Goal: Transaction & Acquisition: Purchase product/service

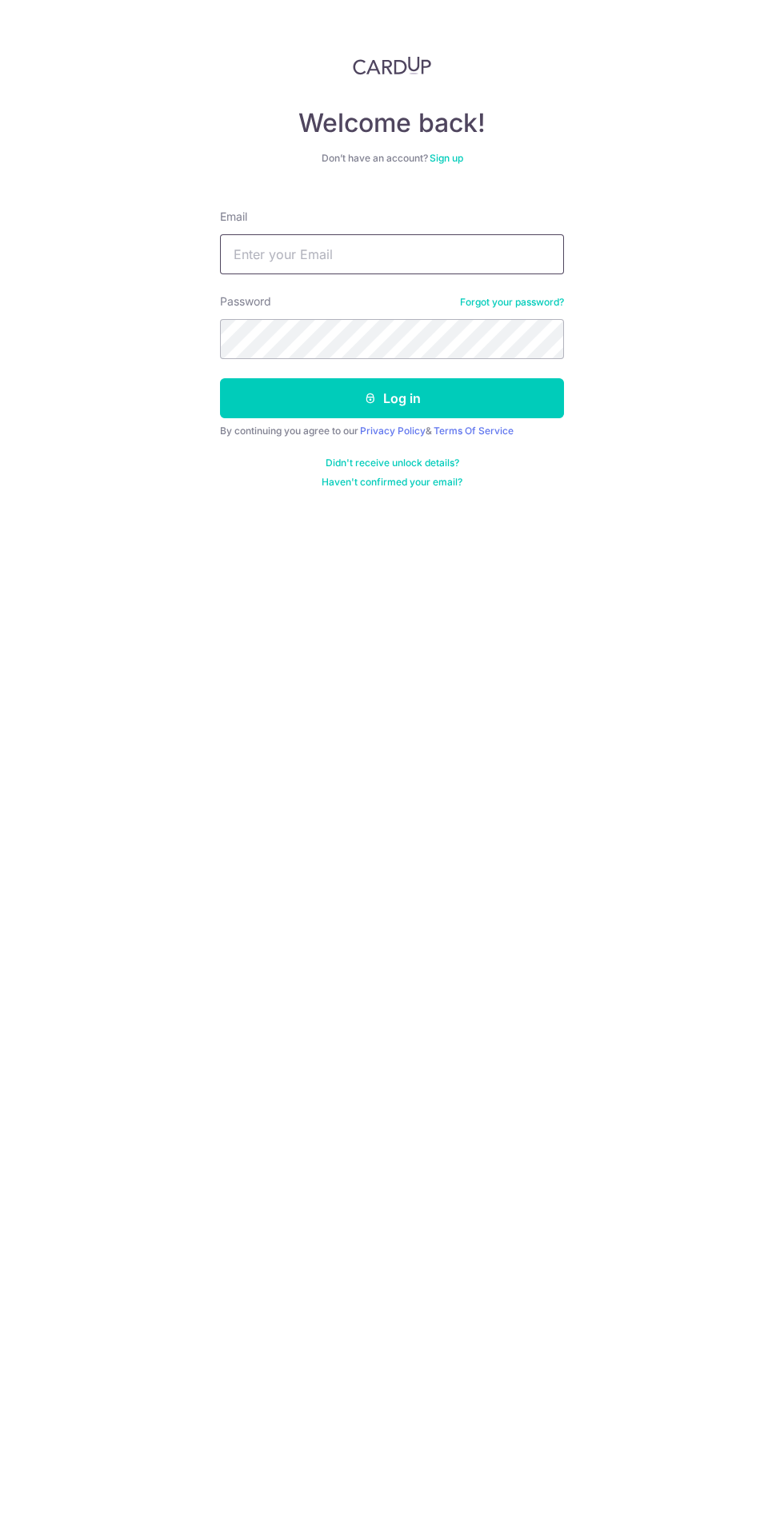
type input "harveynguyen86@gmail.com"
click at [220, 378] on button "Log in" at bounding box center [392, 398] width 344 height 40
click at [471, 406] on button "Log in" at bounding box center [392, 398] width 344 height 40
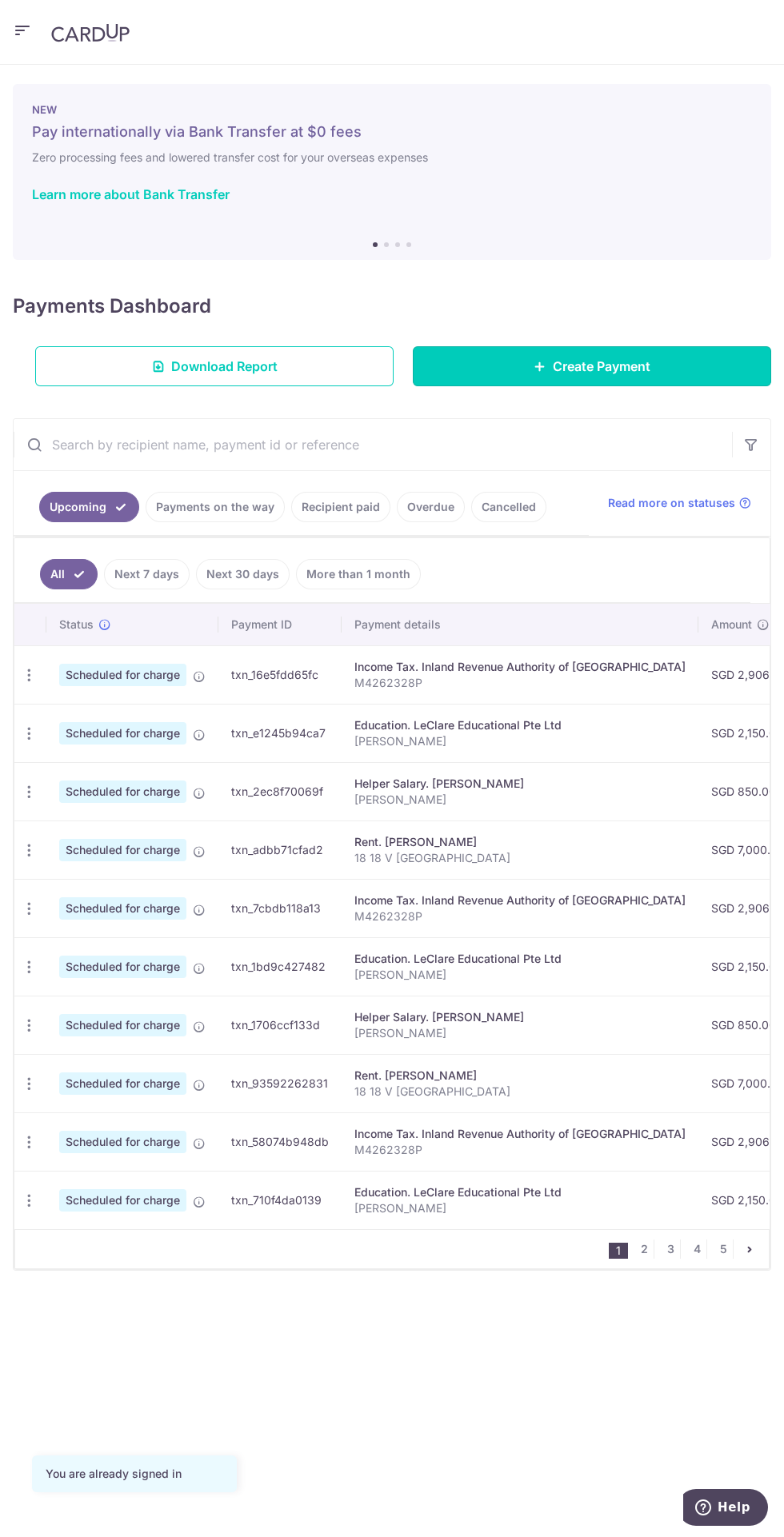
click at [663, 377] on link "Create Payment" at bounding box center [591, 366] width 358 height 40
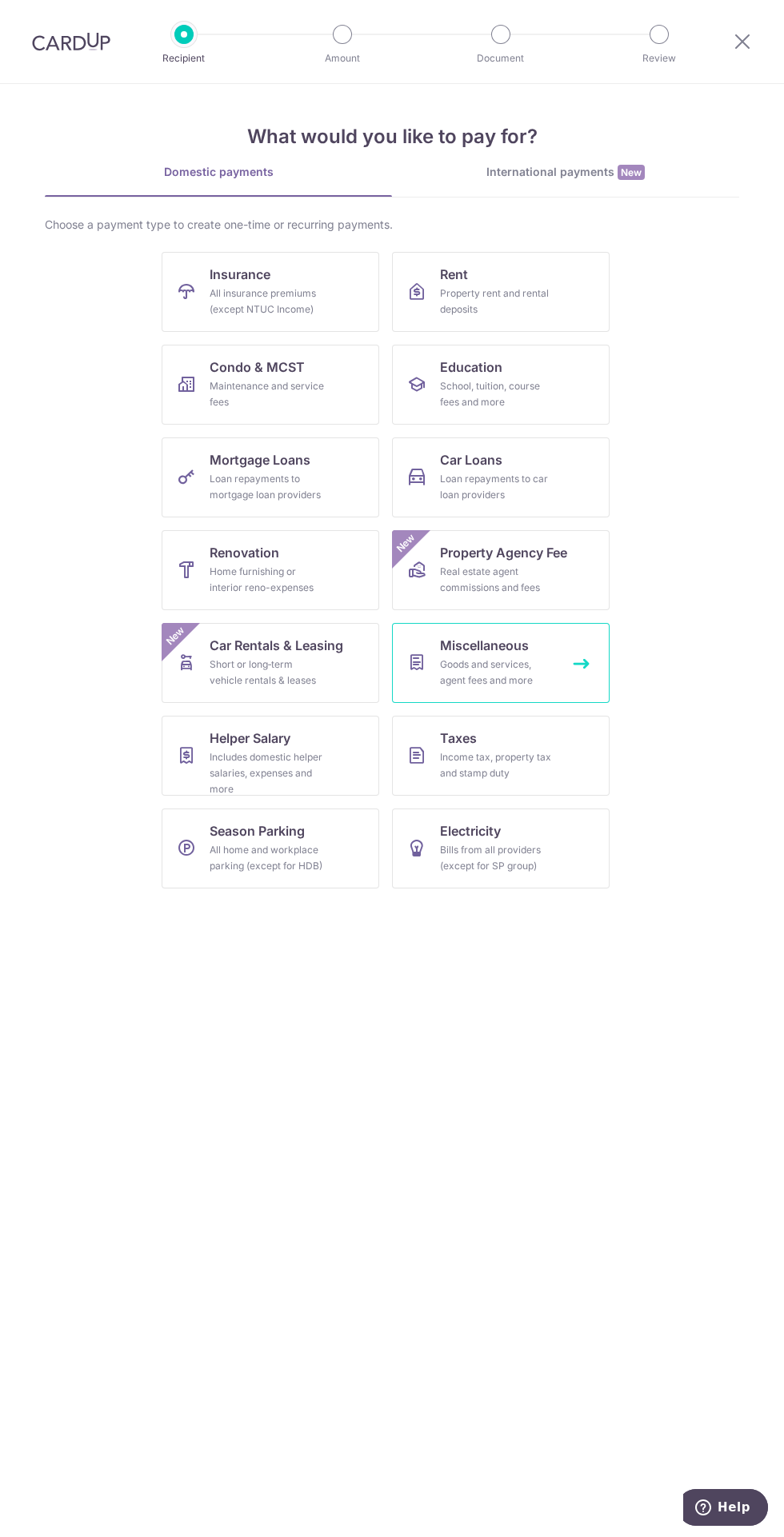
click at [559, 657] on link "Miscellaneous Goods and services, agent fees and more" at bounding box center [501, 662] width 218 height 80
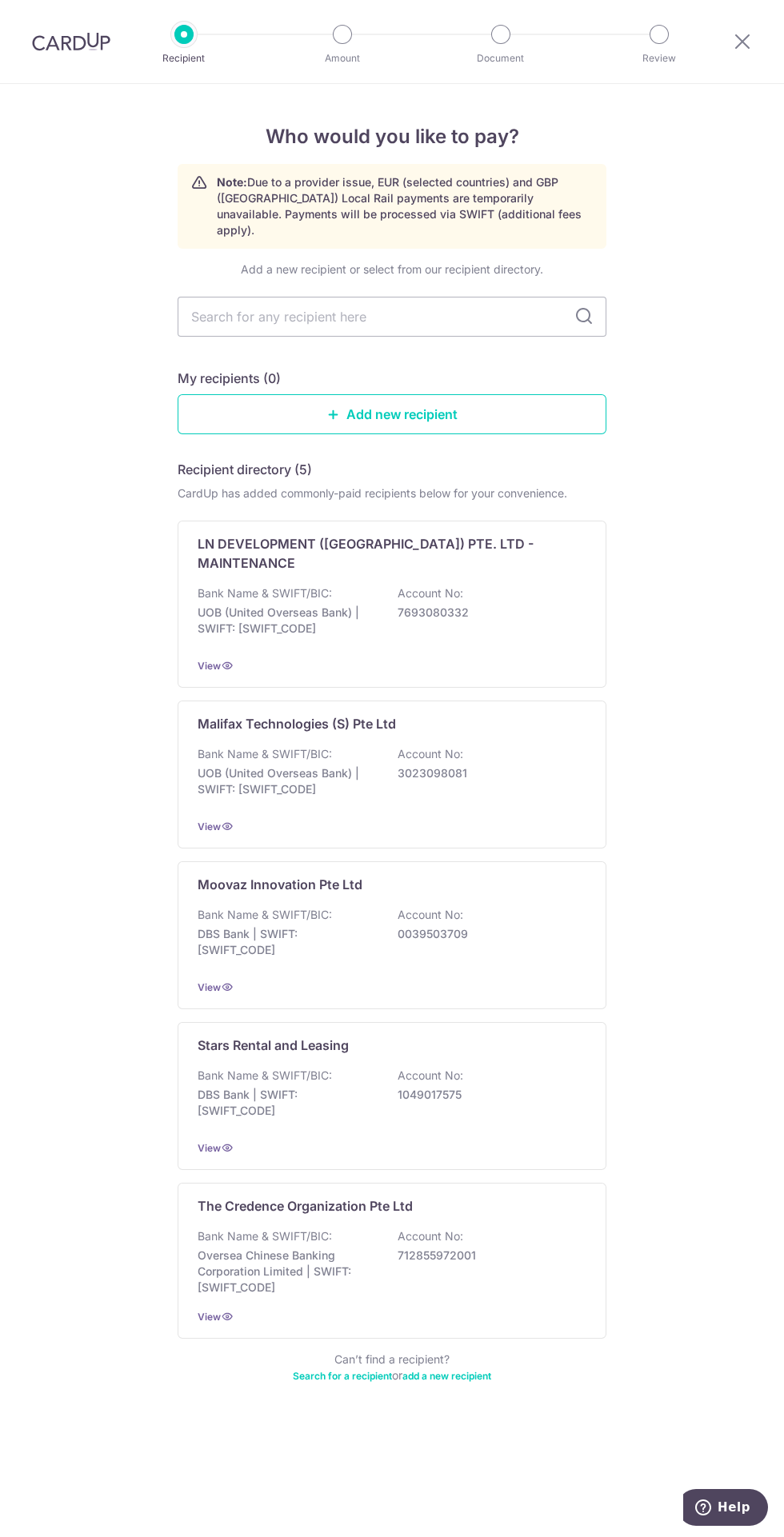
click at [481, 300] on input "text" at bounding box center [392, 316] width 429 height 40
click at [488, 300] on input "text" at bounding box center [392, 316] width 429 height 40
type input "Matsush"
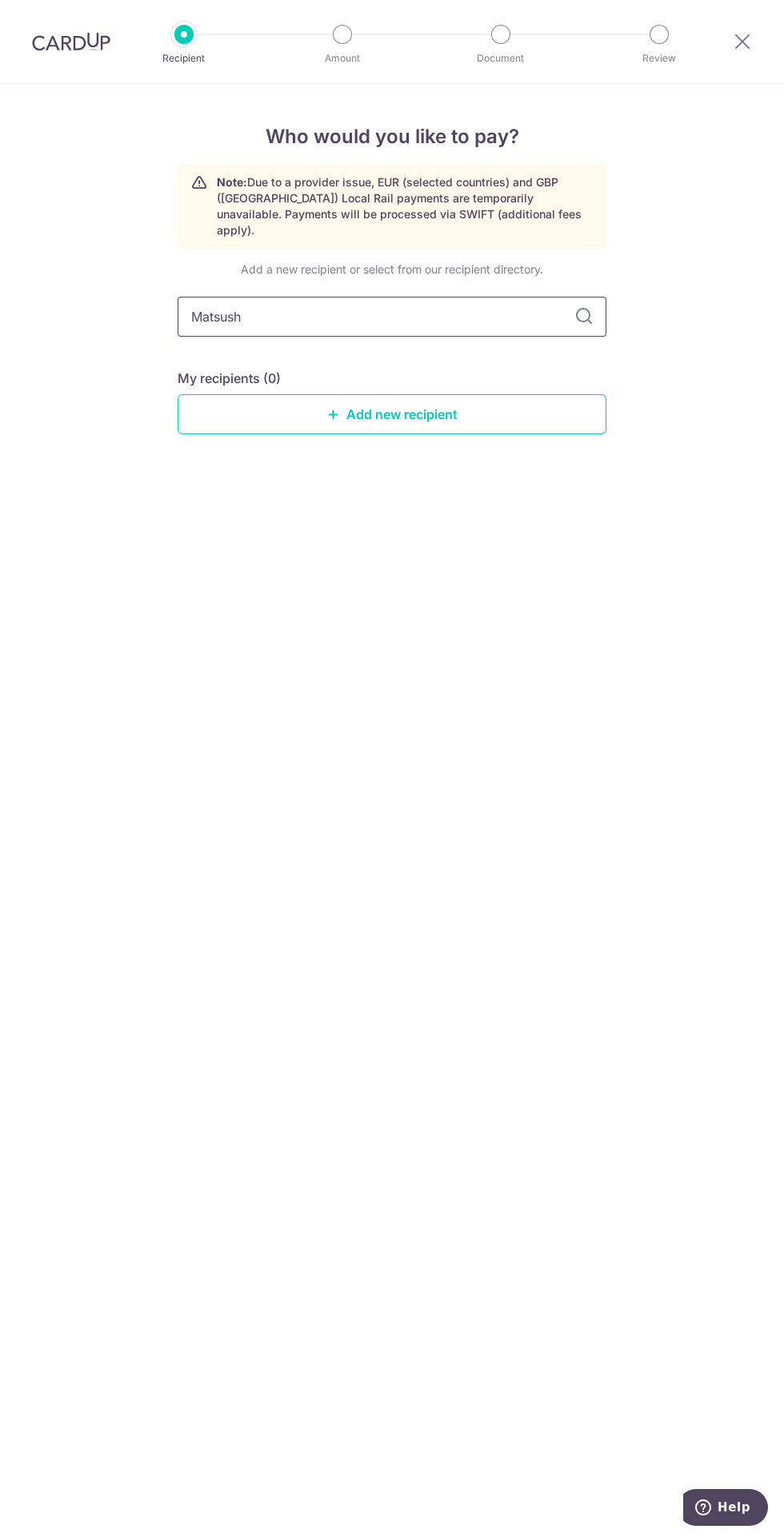
click at [461, 304] on input "Matsush" at bounding box center [392, 316] width 429 height 40
type input "Matsushita"
click at [597, 300] on input "Matsushita" at bounding box center [392, 316] width 429 height 40
click at [591, 307] on icon at bounding box center [584, 317] width 19 height 19
click at [578, 317] on input "Matsushita" at bounding box center [392, 316] width 429 height 40
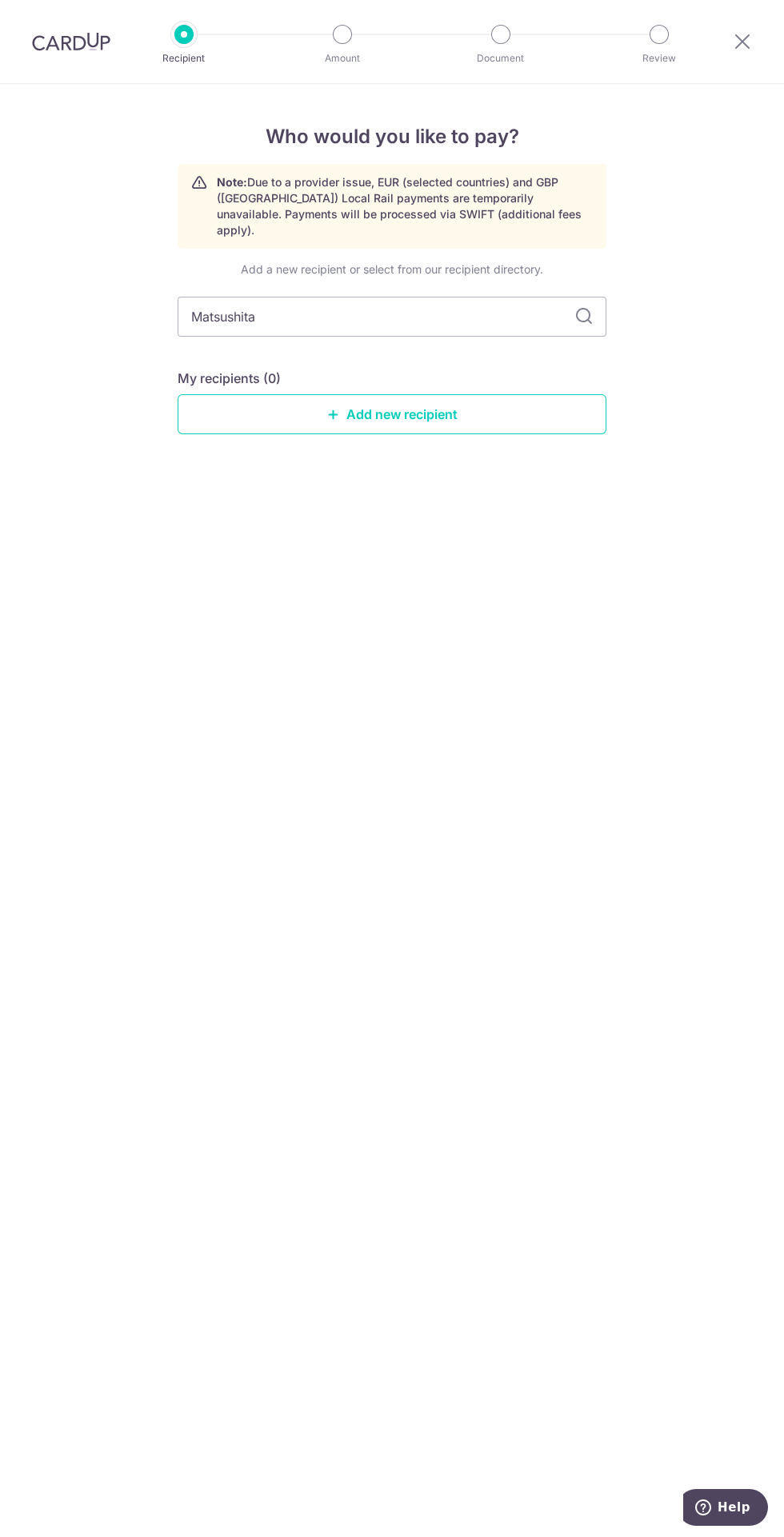
click at [591, 308] on icon at bounding box center [584, 317] width 19 height 19
click at [550, 405] on link "Add new recipient" at bounding box center [392, 413] width 429 height 40
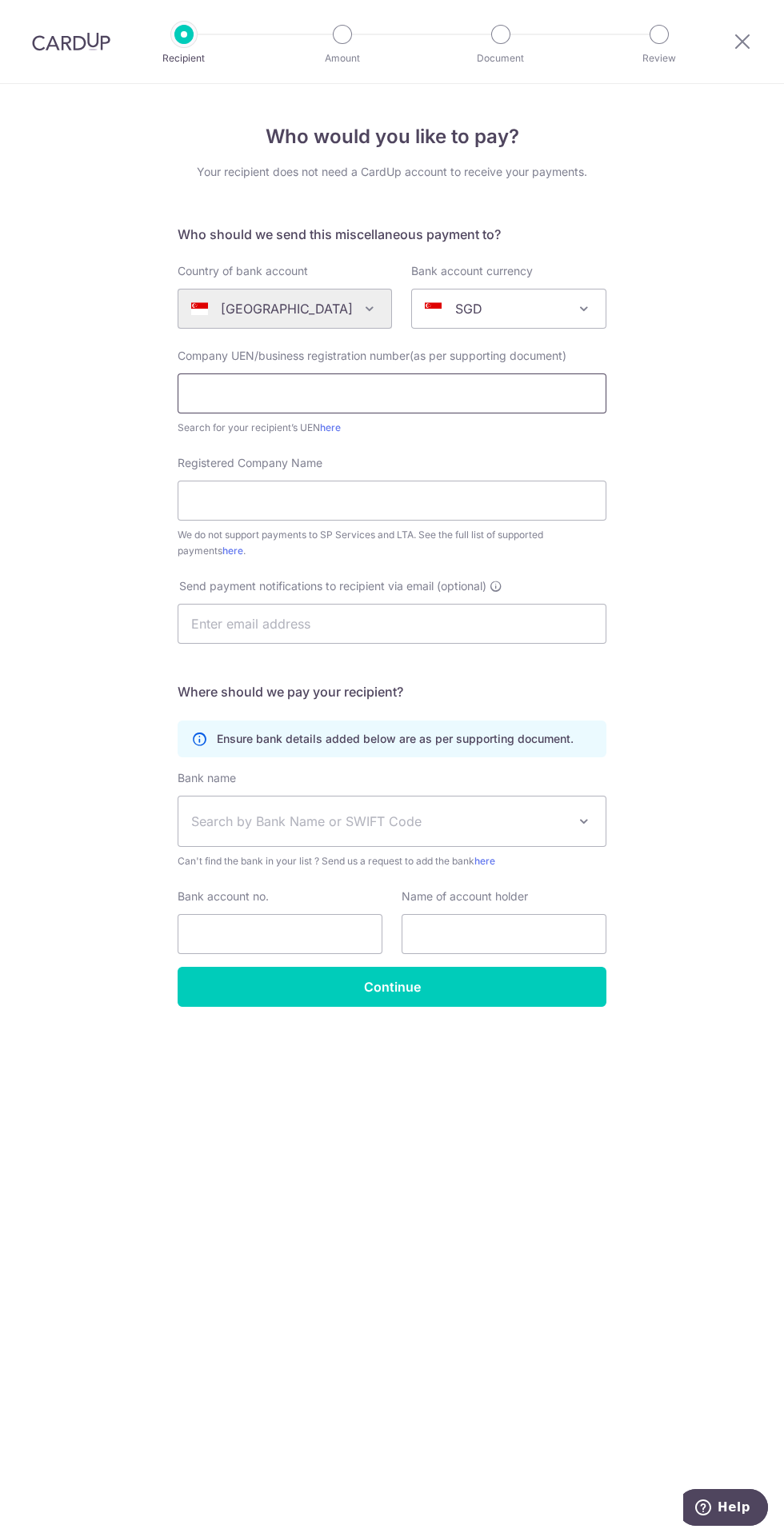
click at [540, 394] on input "text" at bounding box center [392, 393] width 429 height 40
click at [532, 392] on input "text" at bounding box center [392, 393] width 429 height 40
type input "196800448M"
click at [530, 504] on input "Registered Company Name" at bounding box center [392, 500] width 429 height 40
click at [485, 499] on input "Registered Company Name" at bounding box center [392, 500] width 429 height 40
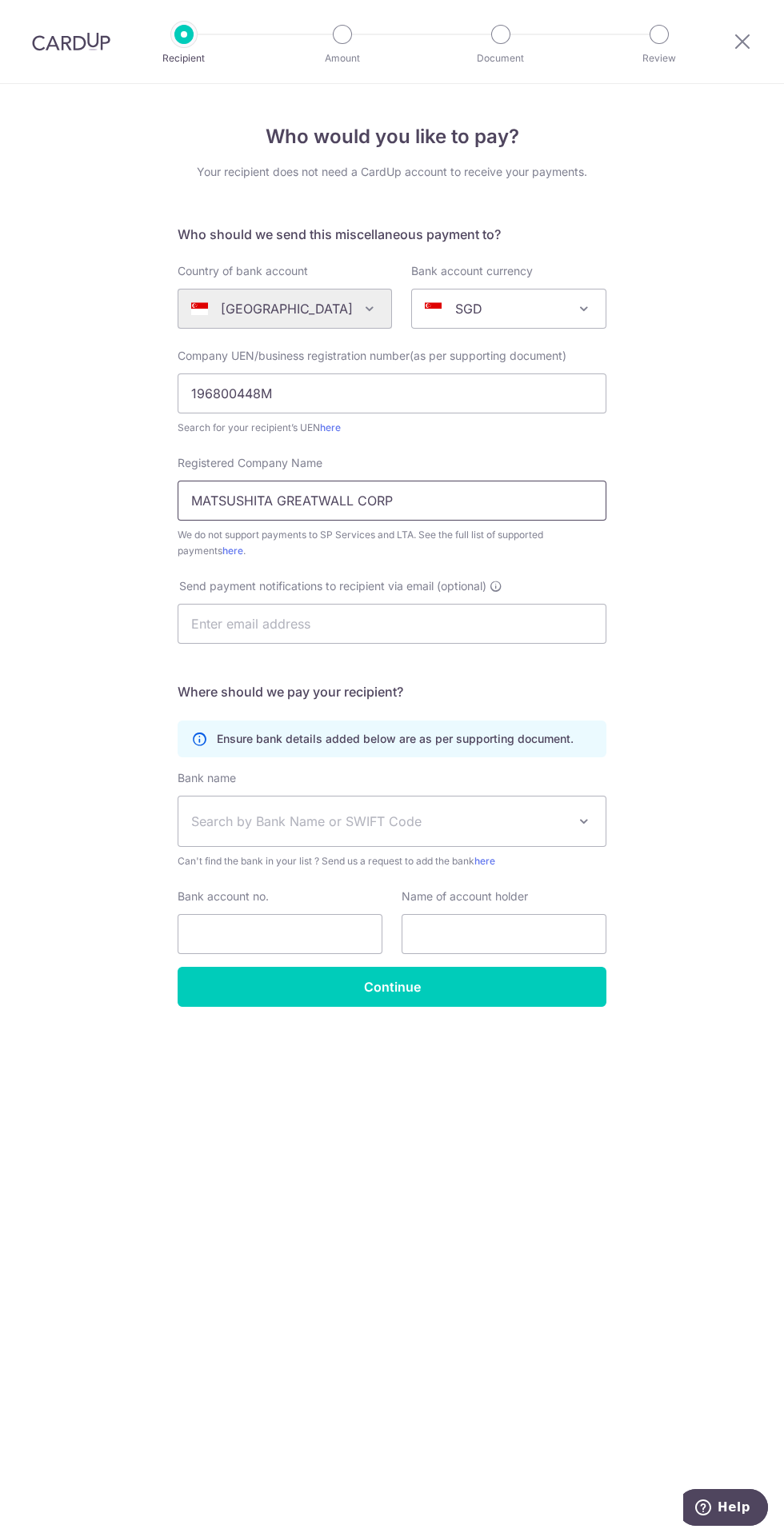
type input "MATSUSHITA GREATWALL CORP"
click at [550, 624] on input "text" at bounding box center [392, 624] width 429 height 40
click at [579, 625] on input "text" at bounding box center [392, 624] width 429 height 40
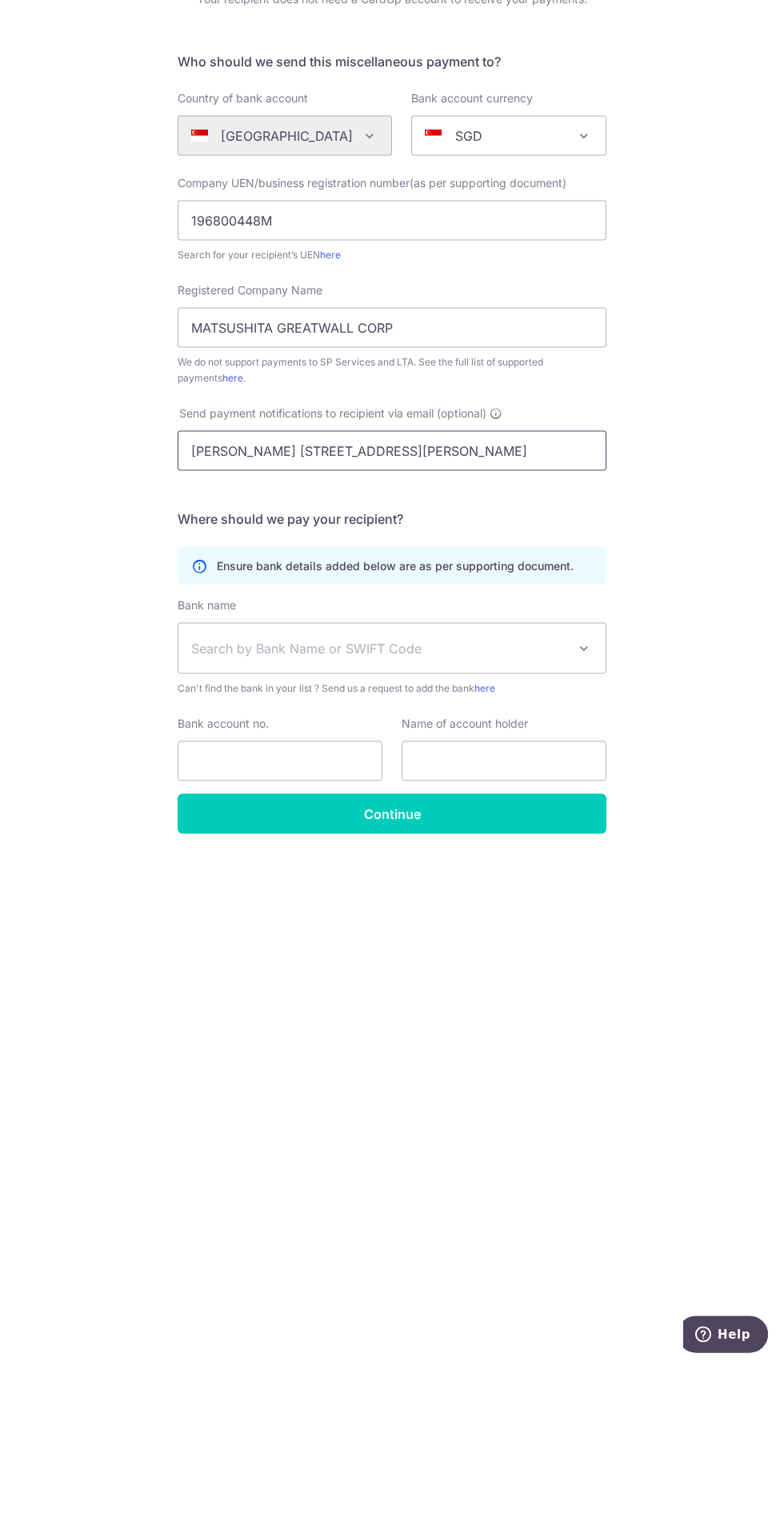
type input "Harvey Nguyen 18-18 SHENTON WAY"
click at [532, 822] on span "Search by Bank Name or SWIFT Code" at bounding box center [378, 821] width 375 height 19
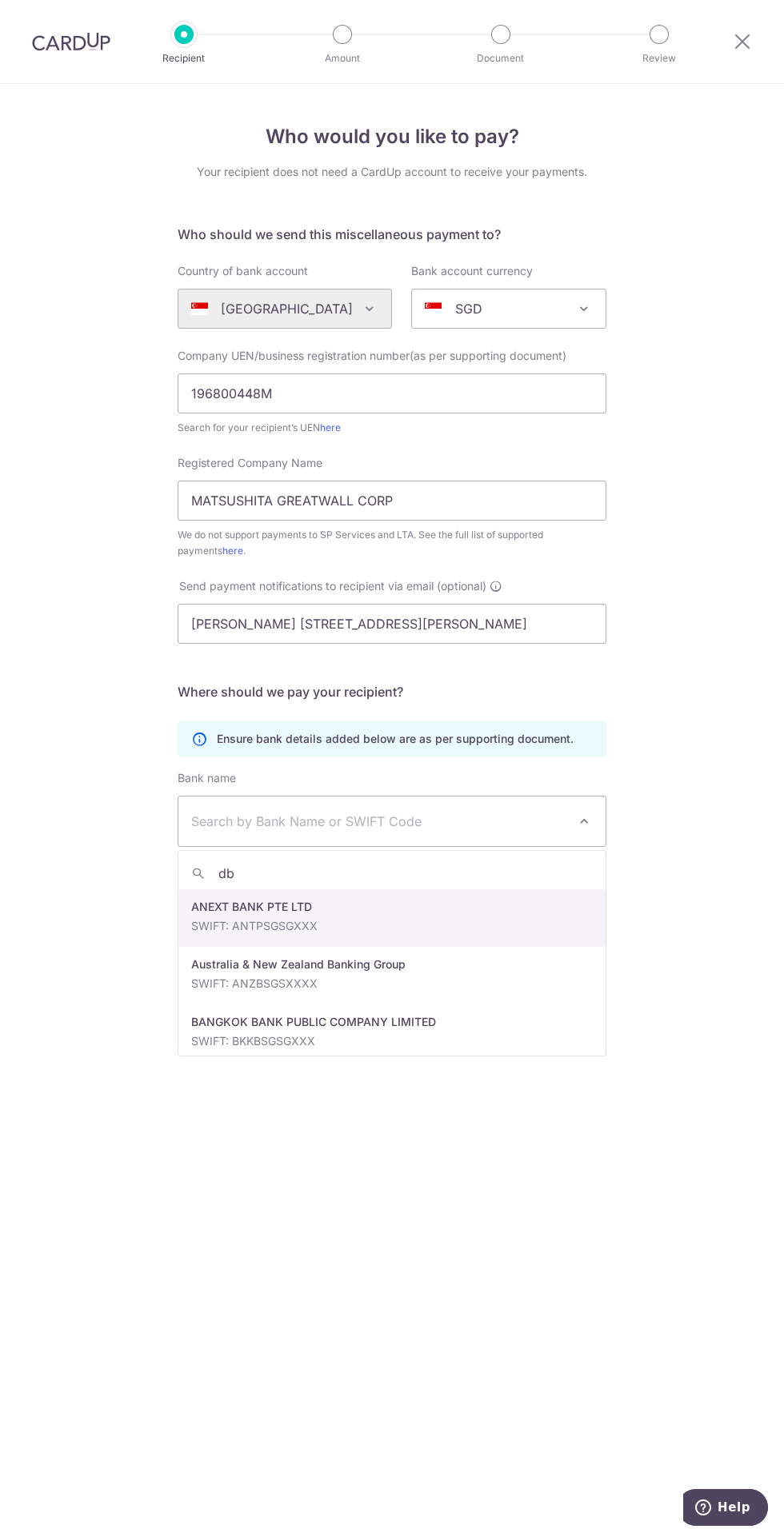
type input "dbs"
select select "6"
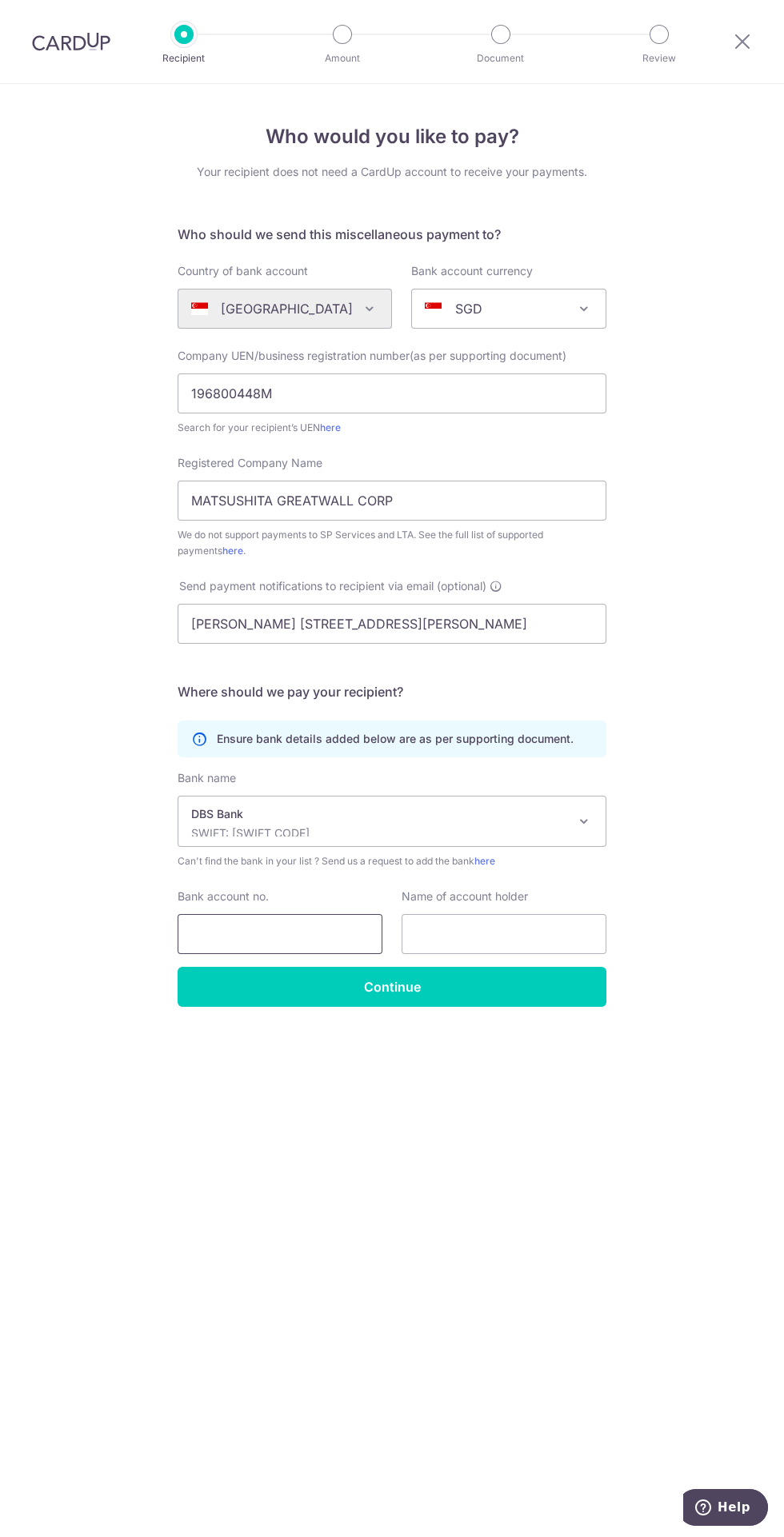
click at [300, 934] on input "Bank account no." at bounding box center [280, 934] width 204 height 40
click at [300, 928] on input "Bank account no." at bounding box center [280, 934] width 204 height 40
click at [318, 933] on input "Bank account no." at bounding box center [280, 934] width 204 height 40
click at [315, 935] on input "Bank account no." at bounding box center [280, 934] width 204 height 40
click at [337, 932] on input "Bank account no." at bounding box center [280, 934] width 204 height 40
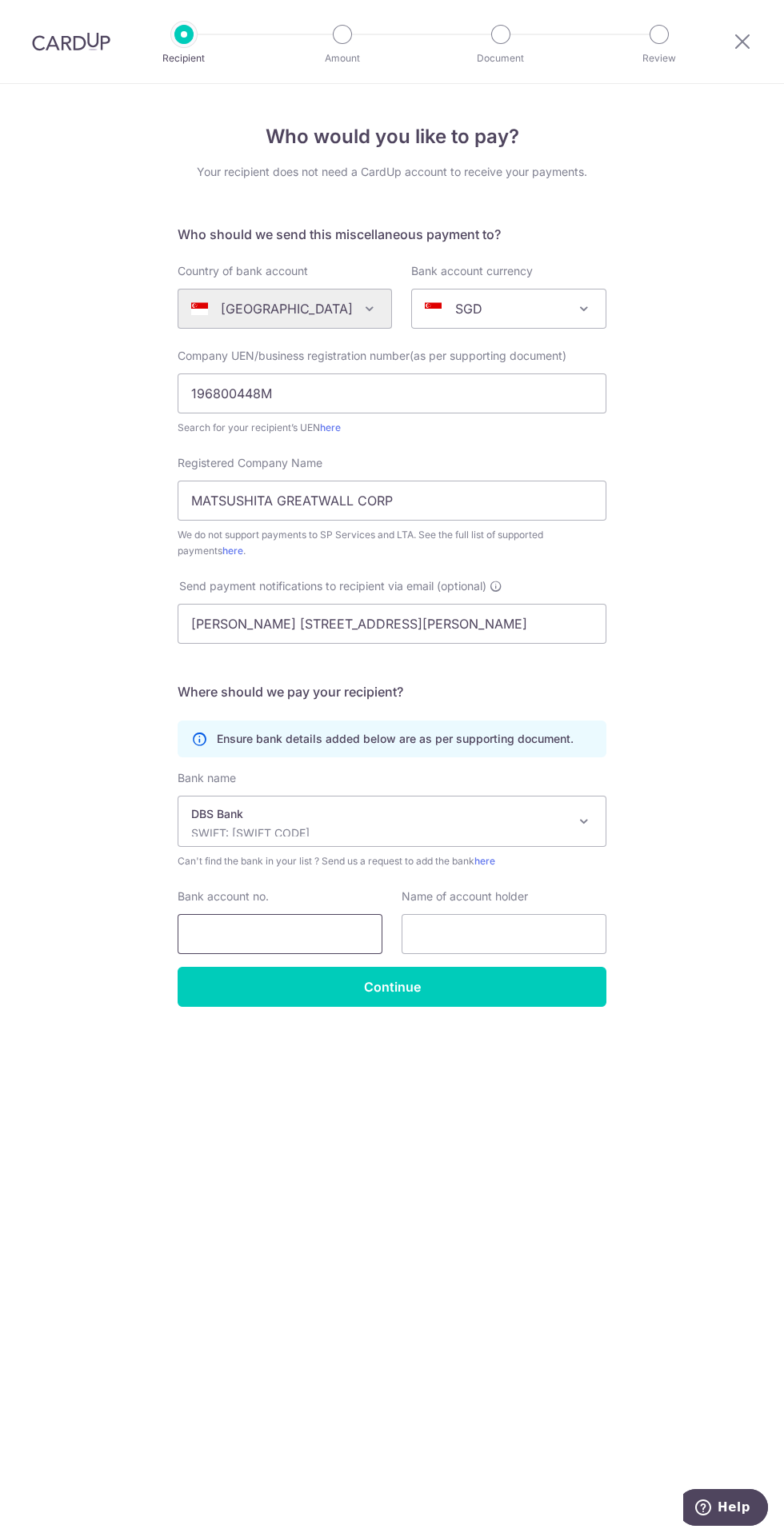
click at [334, 933] on input "Bank account no." at bounding box center [280, 934] width 204 height 40
click at [318, 931] on input "001" at bounding box center [280, 934] width 204 height 40
click at [310, 939] on input "001072" at bounding box center [280, 934] width 204 height 40
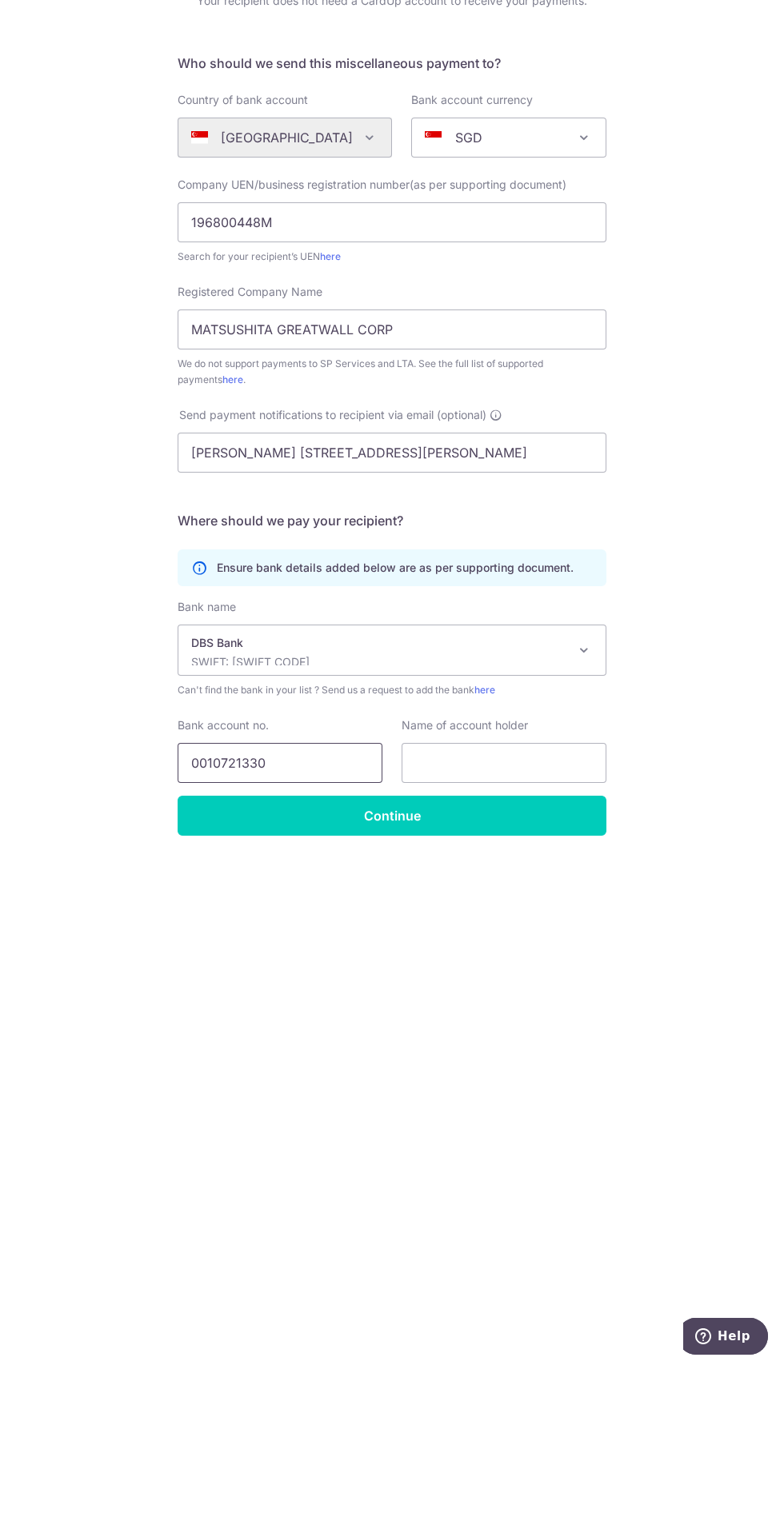
type input "0010721330"
click at [557, 932] on input "text" at bounding box center [504, 934] width 204 height 40
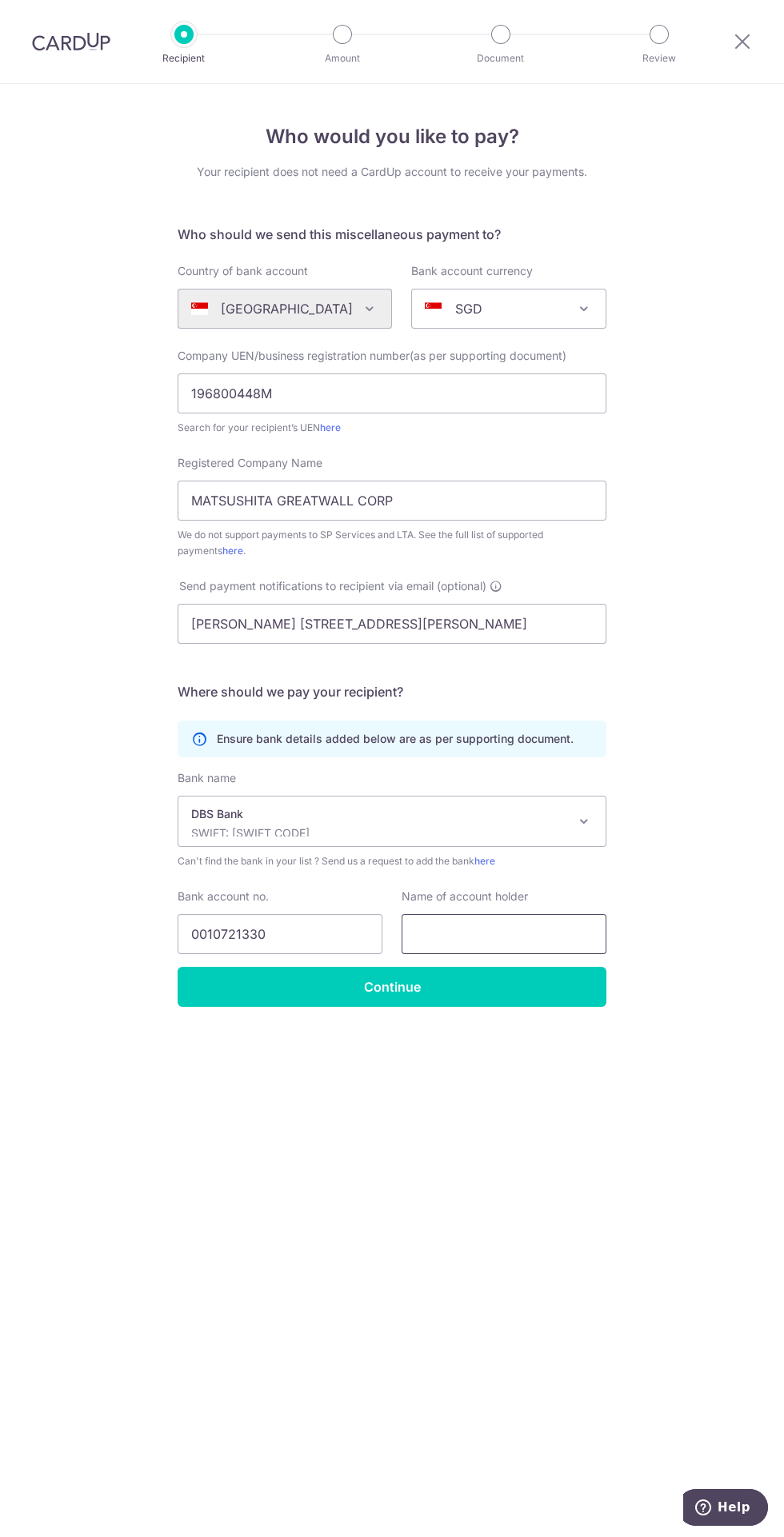
click at [534, 930] on input "text" at bounding box center [504, 934] width 204 height 40
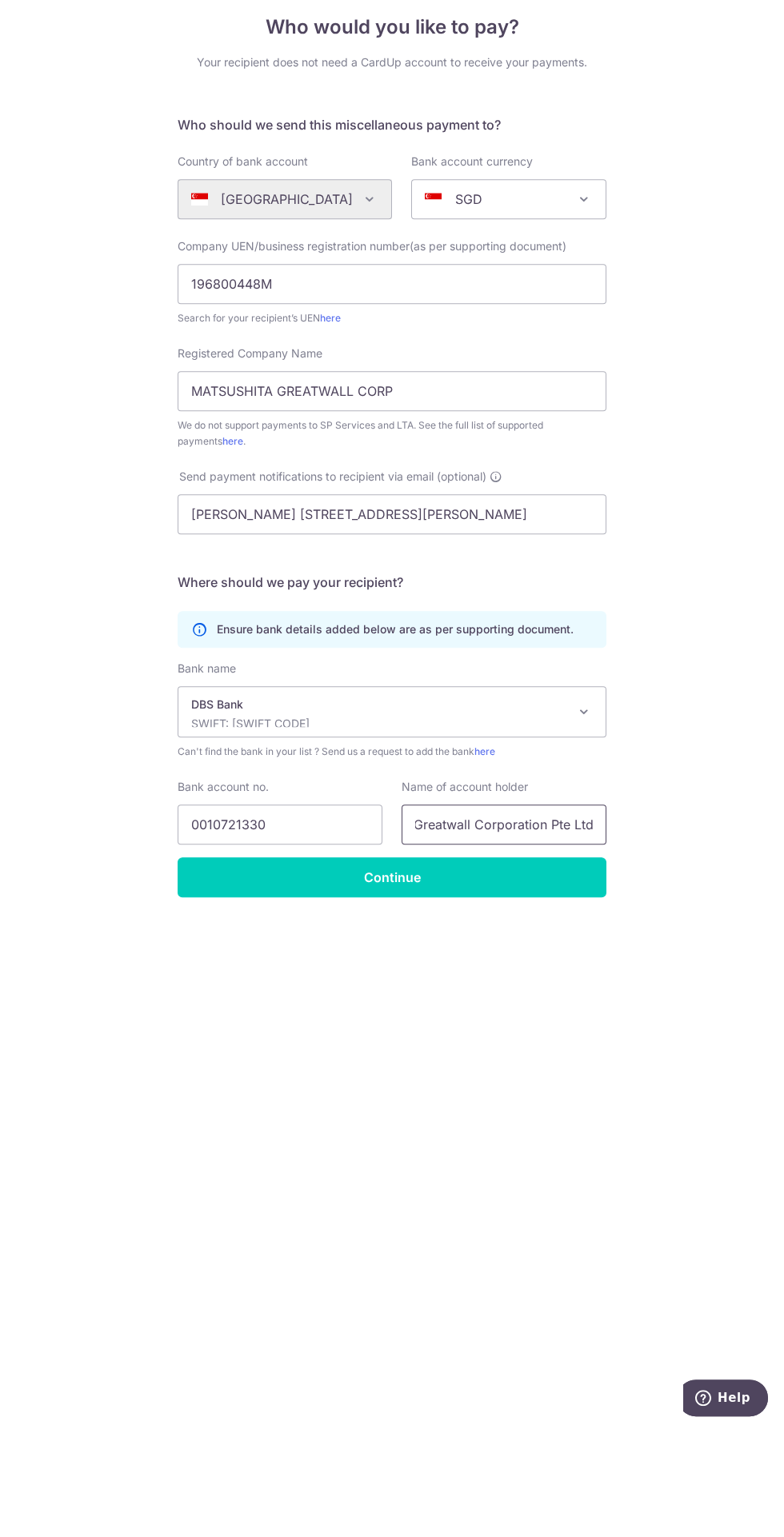
type input "Matsushita Greatwall Corporation Pte Ltd"
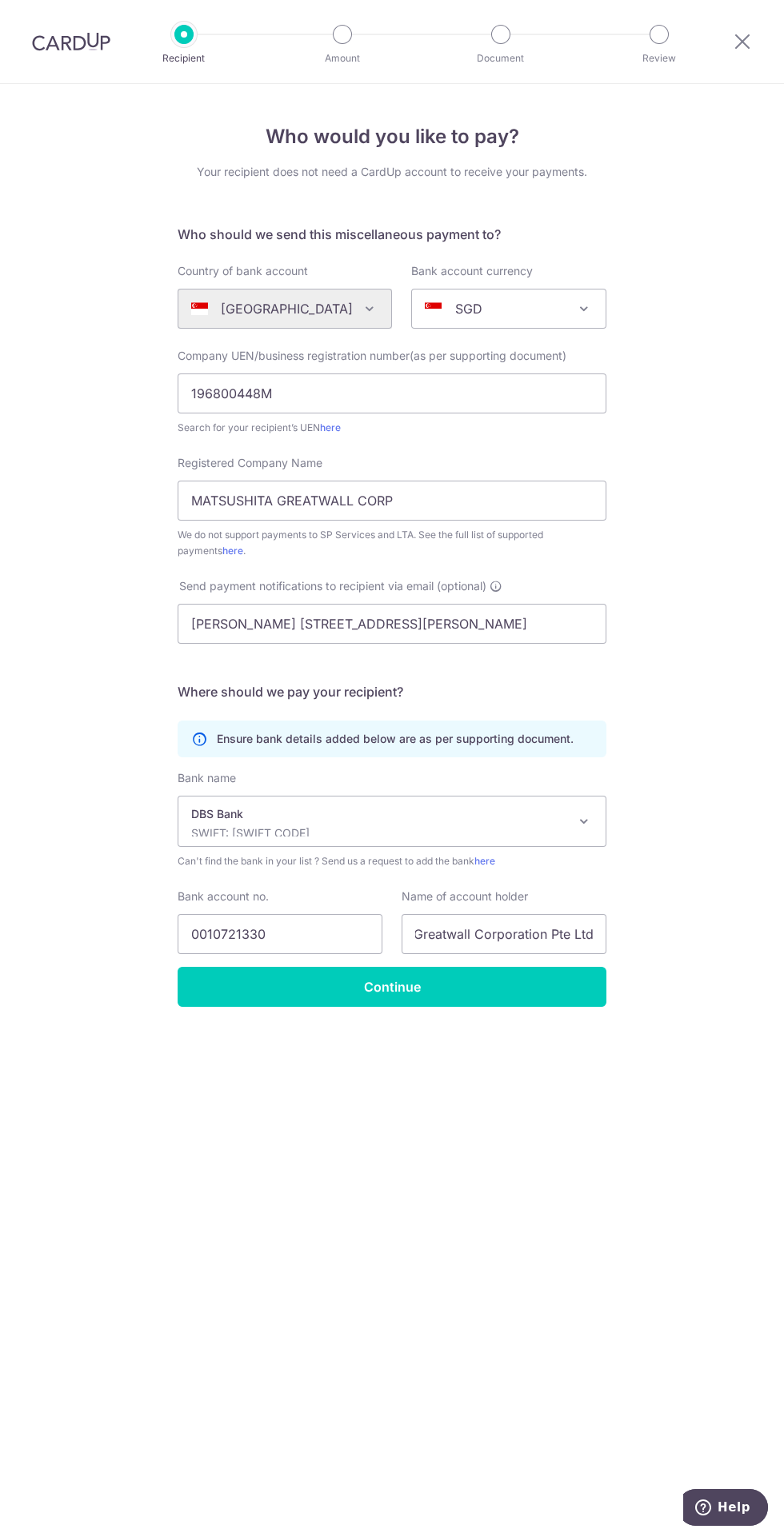
scroll to position [0, 0]
click at [512, 1000] on input "Continue" at bounding box center [392, 986] width 429 height 40
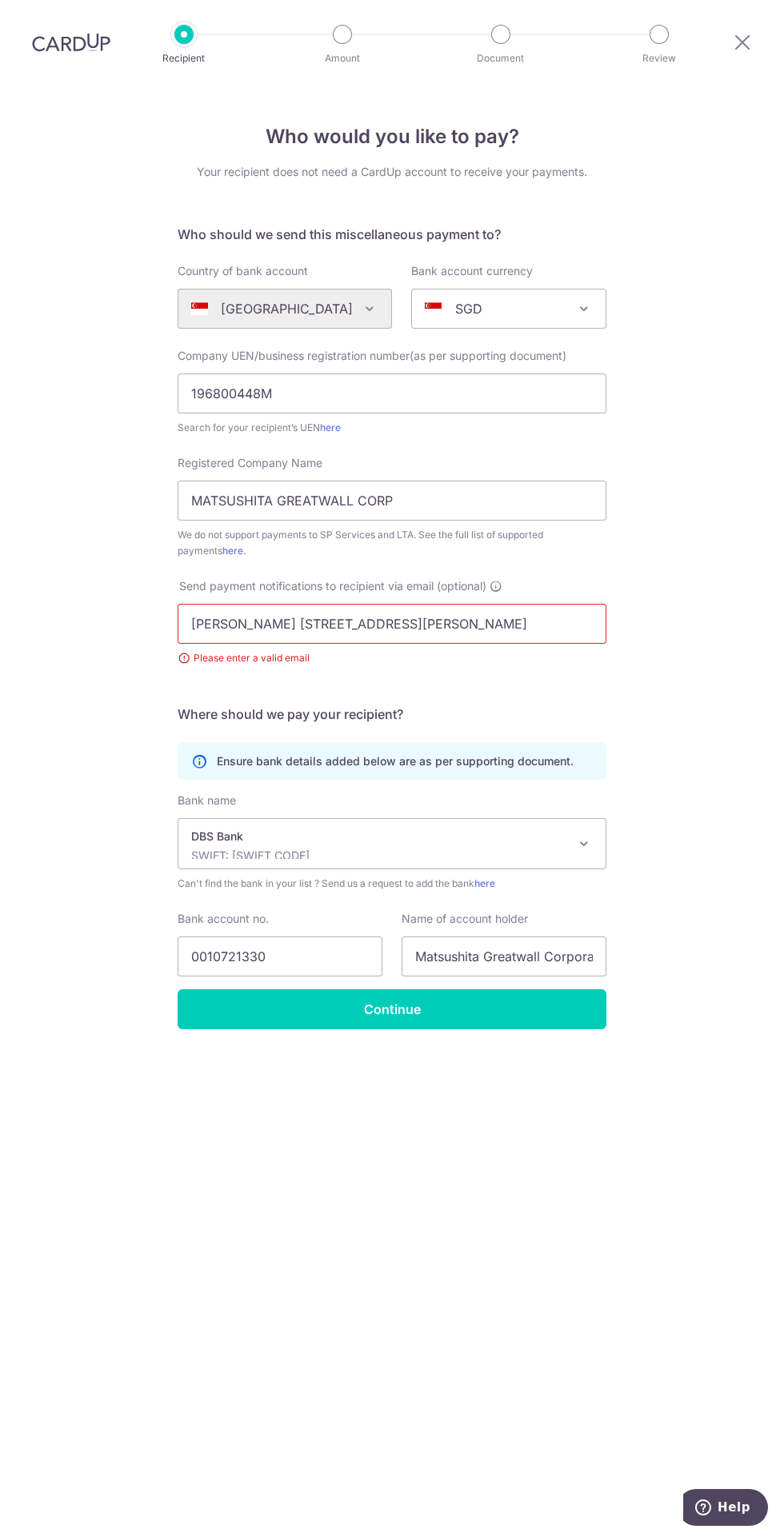
click at [573, 604] on input "[PERSON_NAME] [STREET_ADDRESS][PERSON_NAME]" at bounding box center [392, 624] width 429 height 40
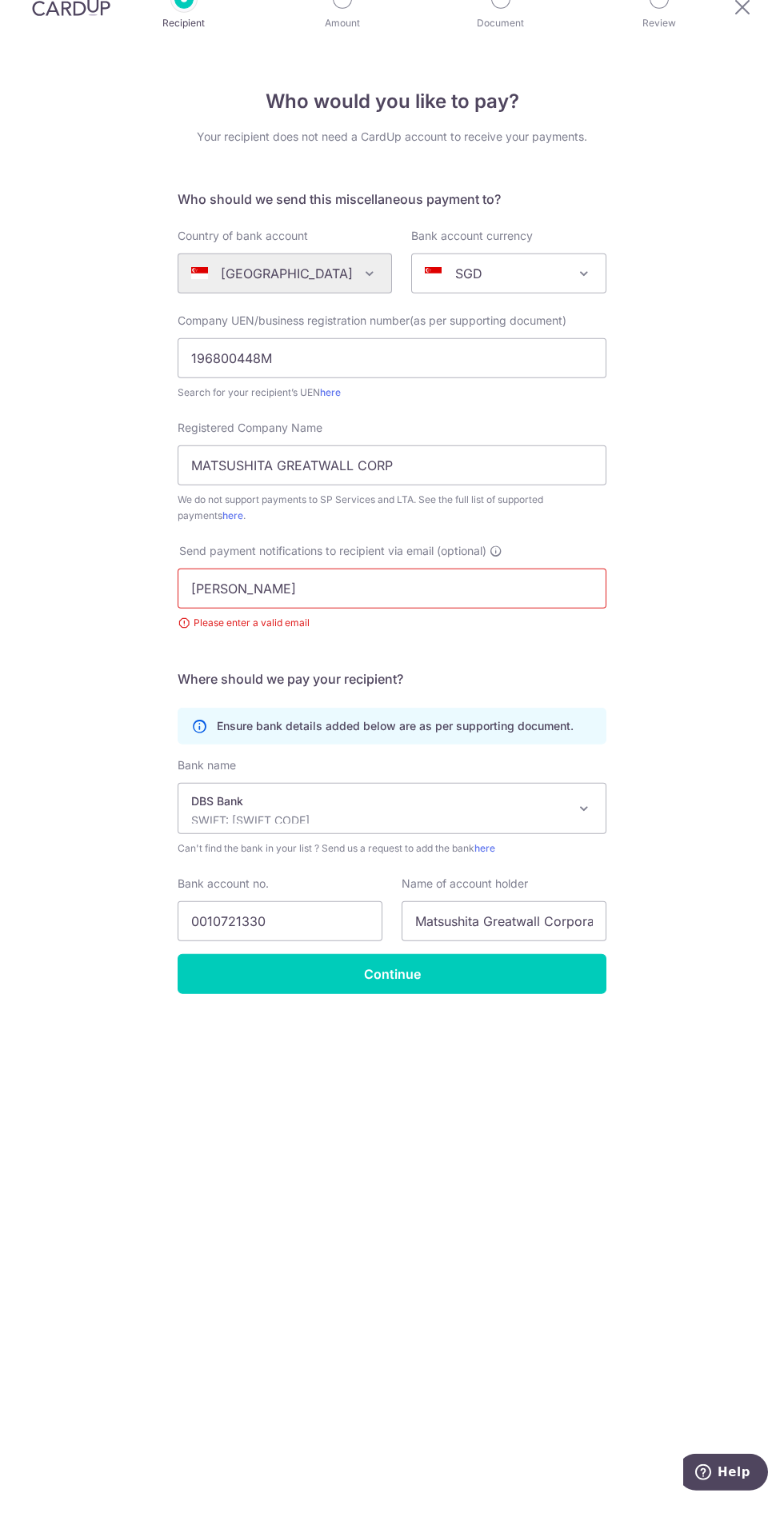
type input "[PERSON_NAME]"
click at [524, 989] on input "Continue" at bounding box center [392, 1009] width 429 height 40
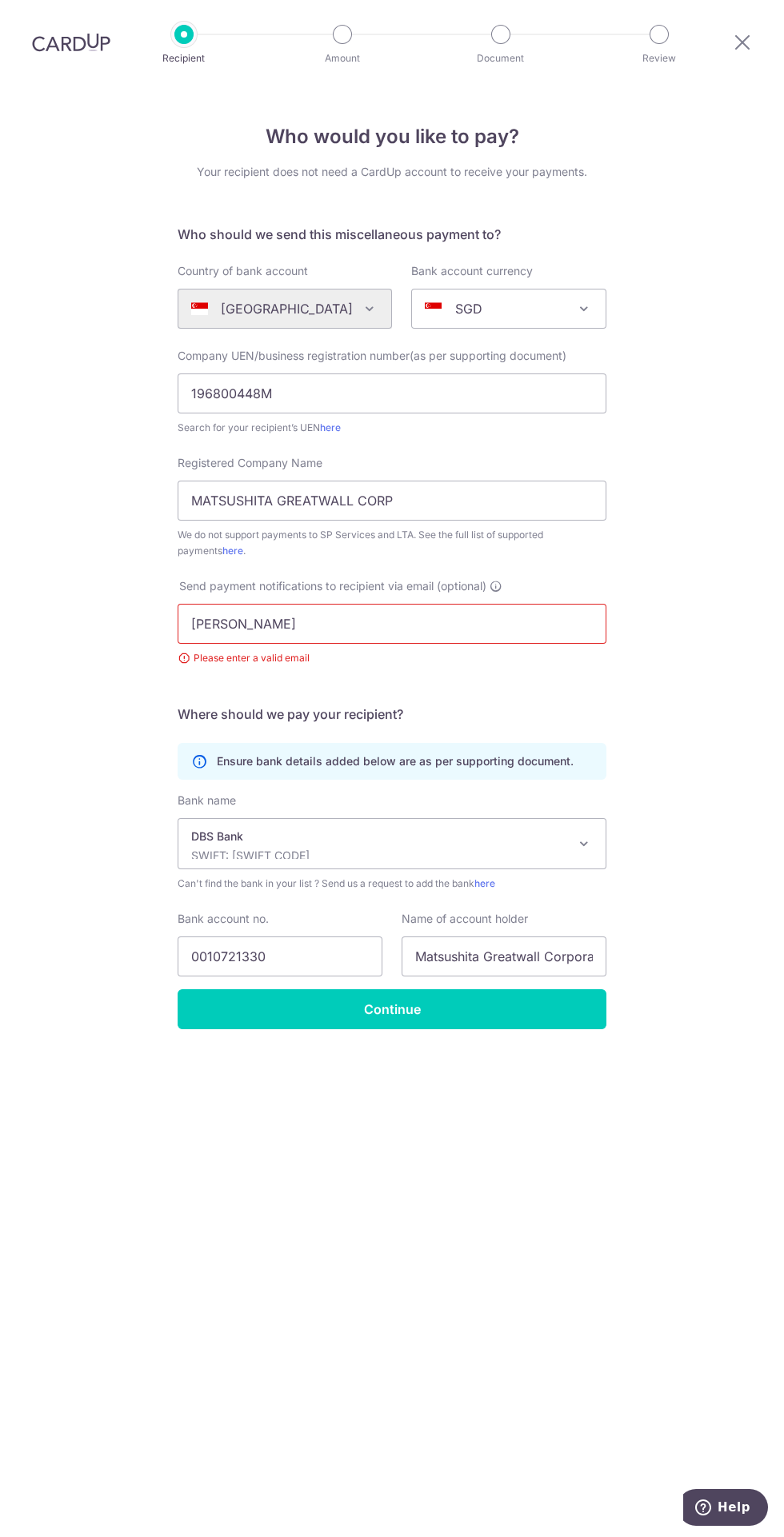
click at [512, 604] on input "[PERSON_NAME]" at bounding box center [392, 624] width 429 height 40
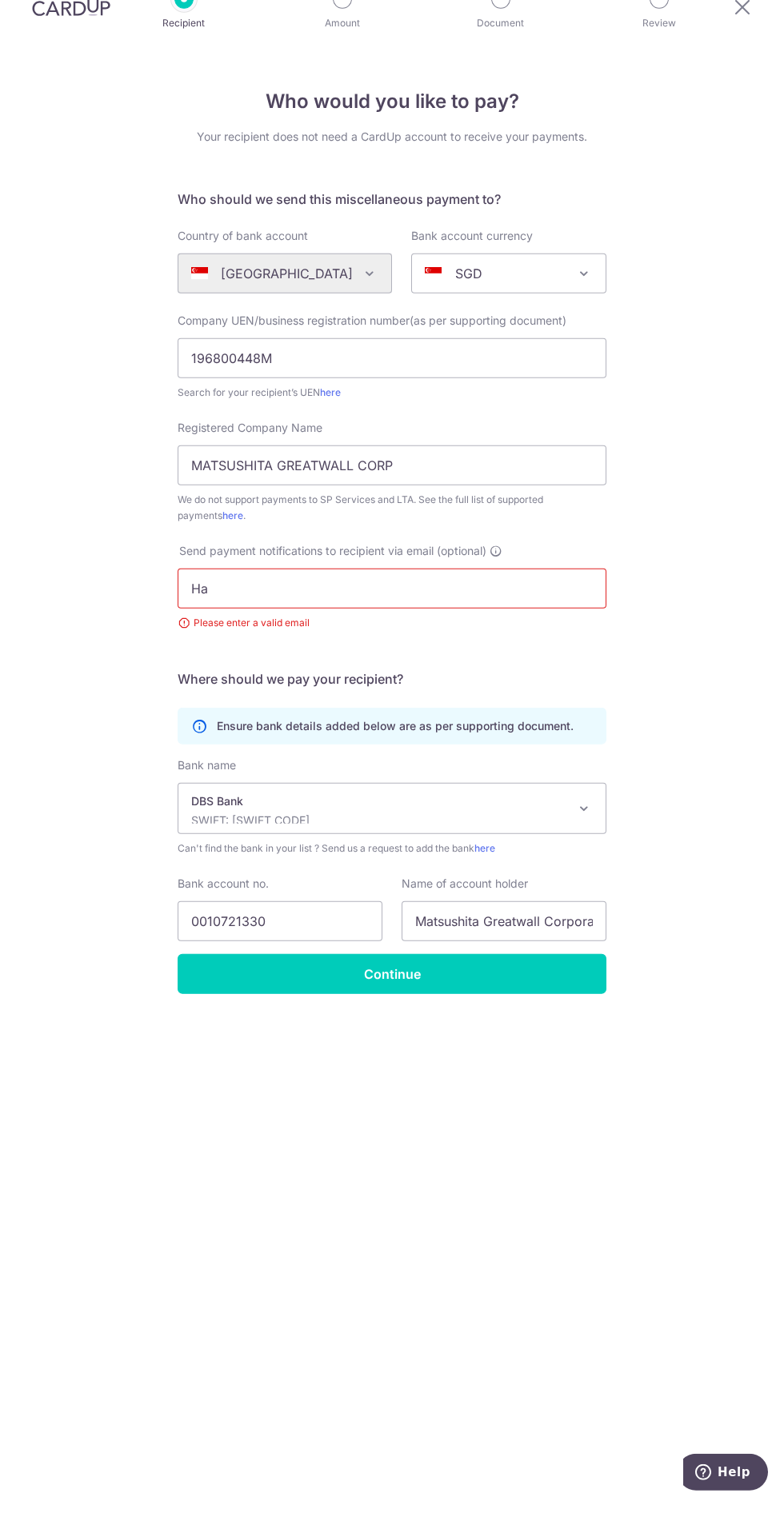
type input "H"
type input "[EMAIL_ADDRESS][DOMAIN_NAME]"
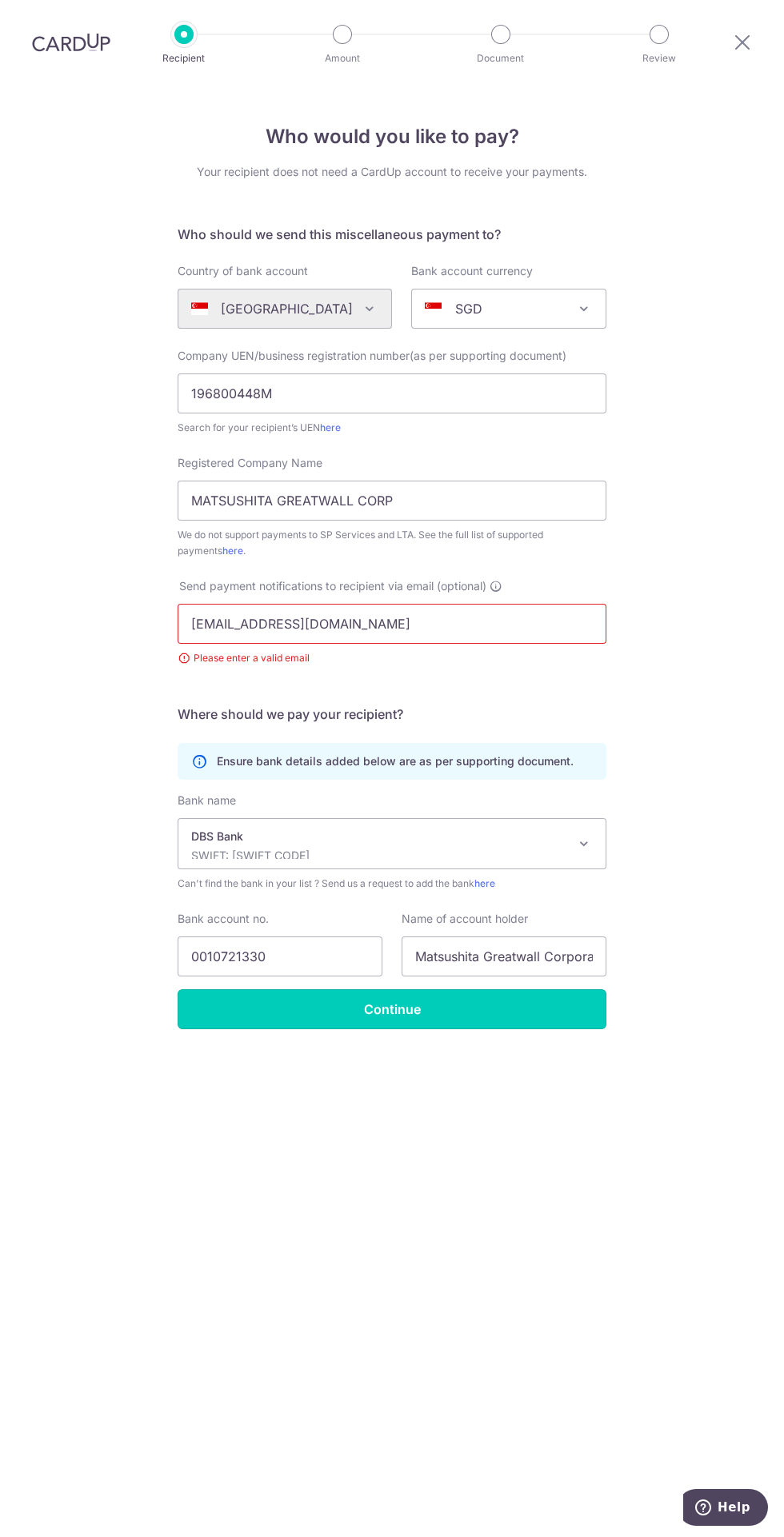
click at [497, 989] on input "Continue" at bounding box center [392, 1009] width 429 height 40
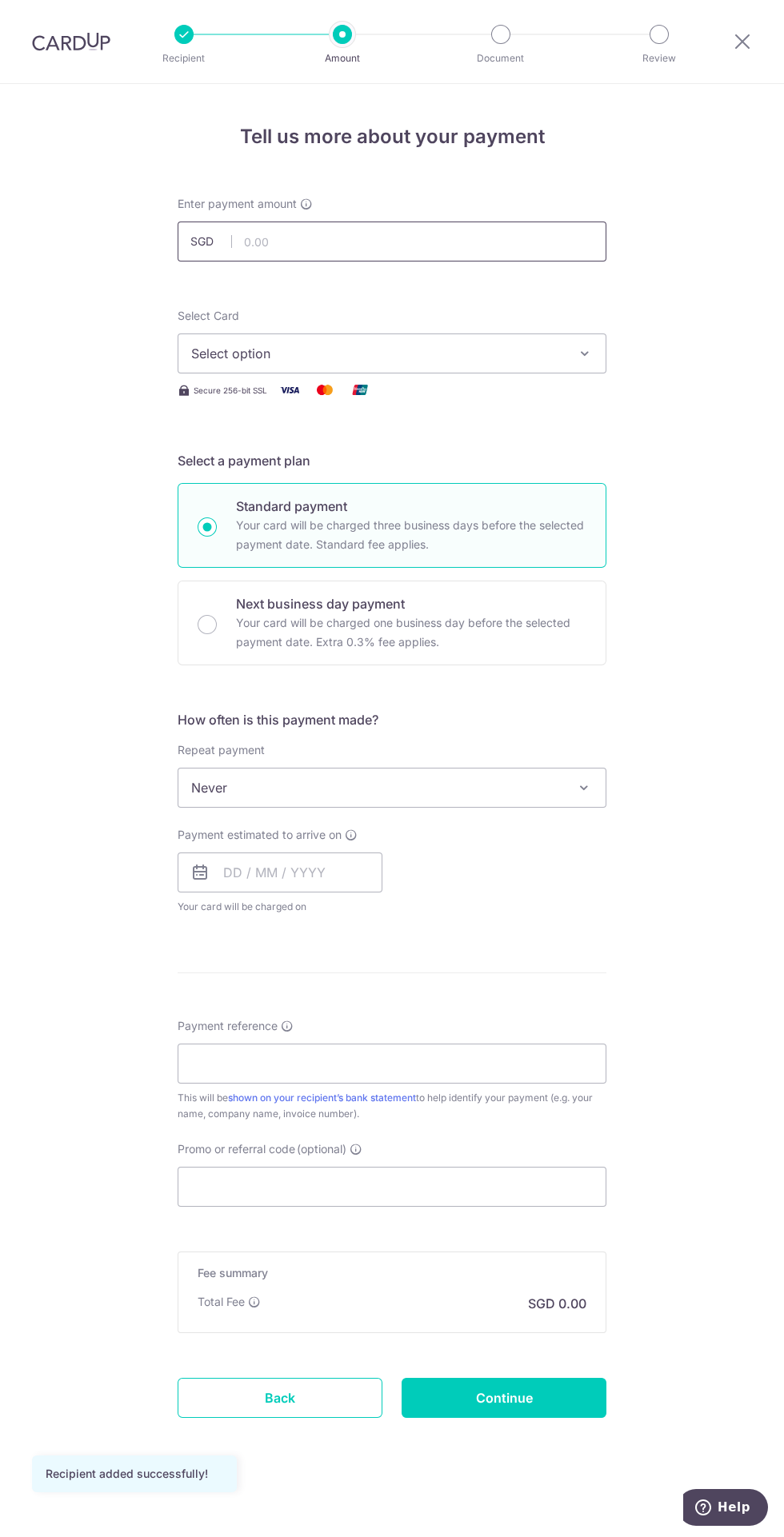
click at [482, 237] on input "text" at bounding box center [392, 241] width 429 height 40
click at [448, 240] on input "text" at bounding box center [392, 241] width 429 height 40
click at [551, 355] on span "Select option" at bounding box center [376, 354] width 373 height 19
type input "2,165.00"
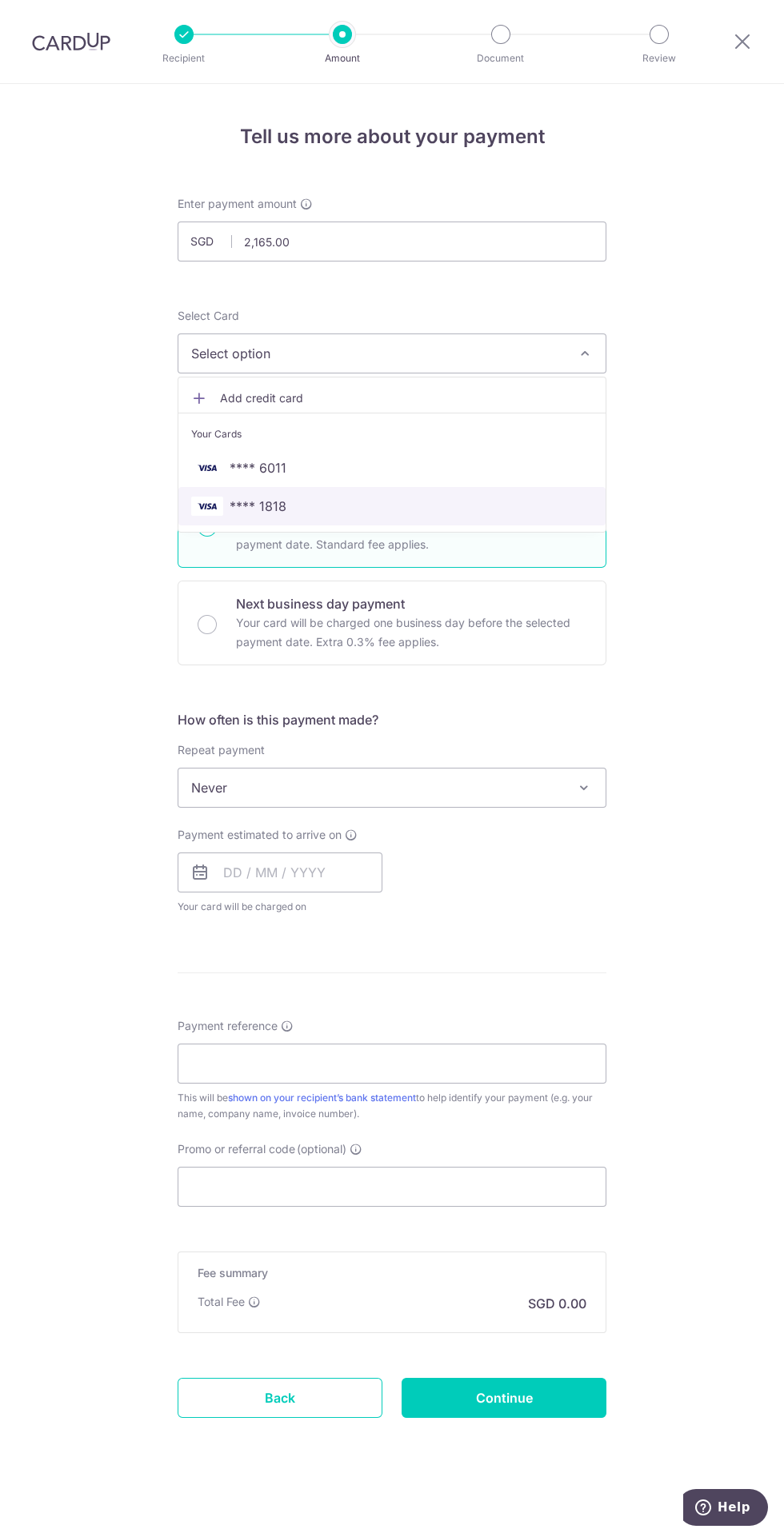
click at [308, 510] on span "**** 1818" at bounding box center [391, 507] width 402 height 19
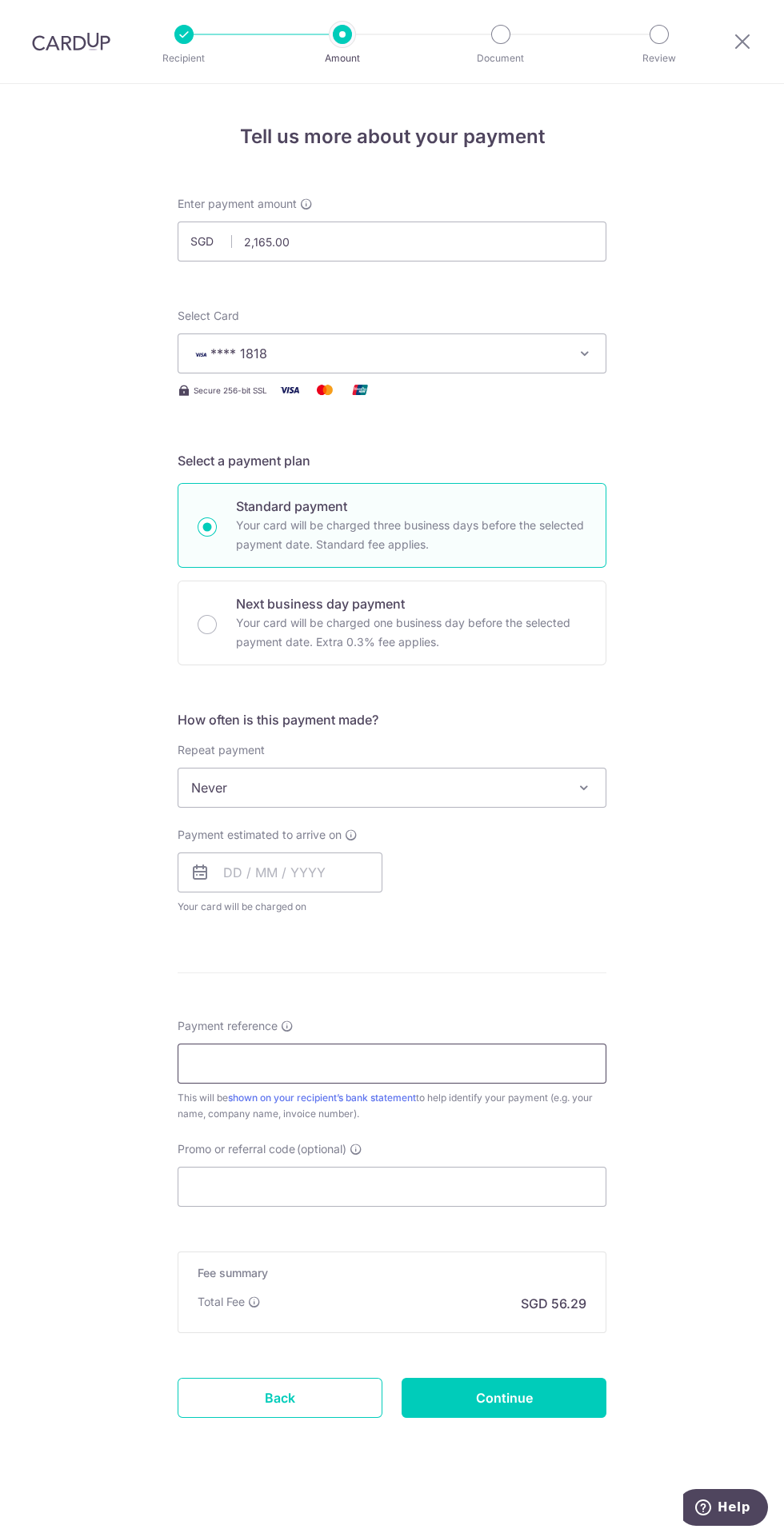
click at [569, 1075] on input "Payment reference" at bounding box center [392, 1063] width 429 height 40
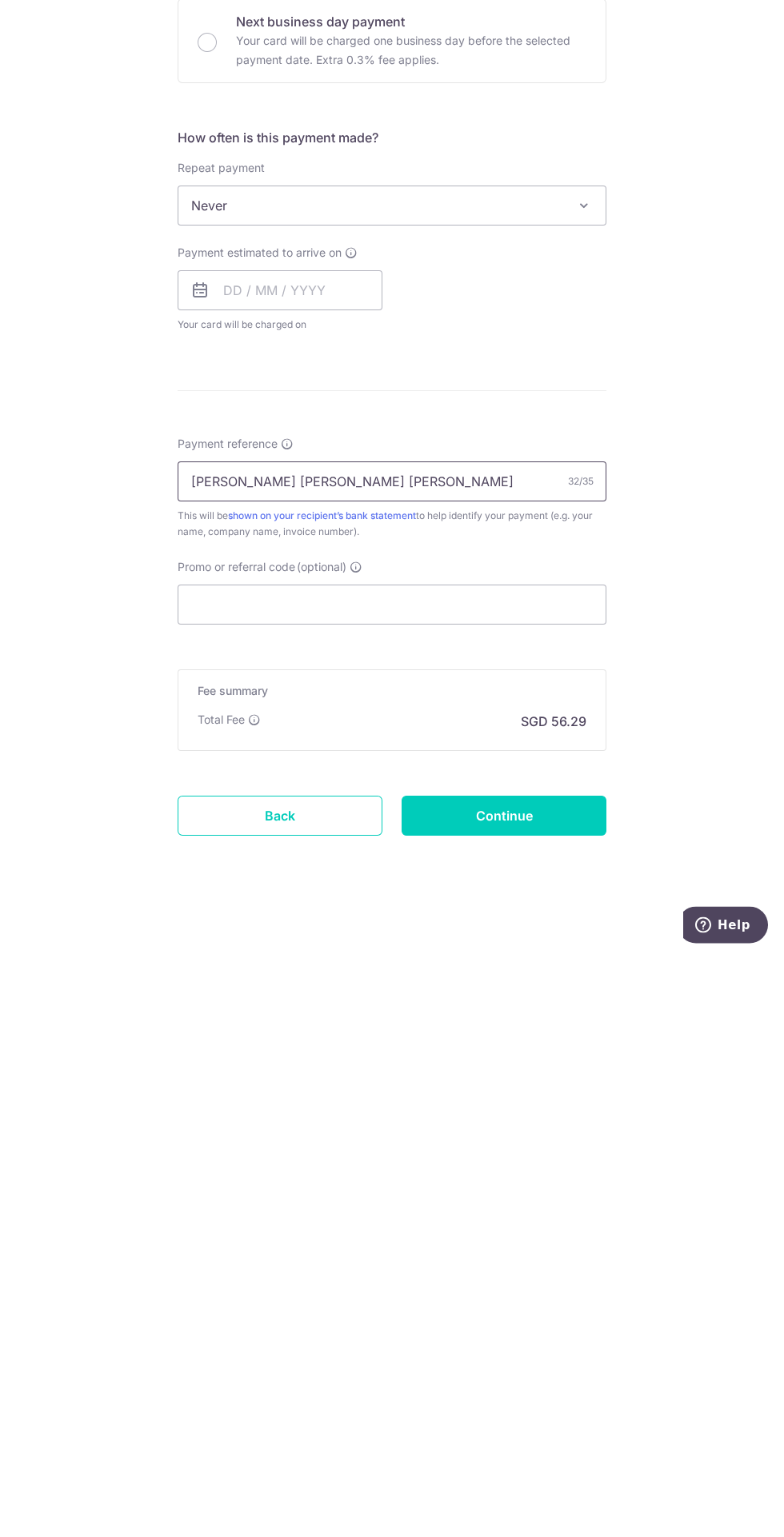
type input "Harvey Nguyen KING KOIL KINGSIZE"
click at [545, 1394] on input "Continue" at bounding box center [504, 1398] width 204 height 40
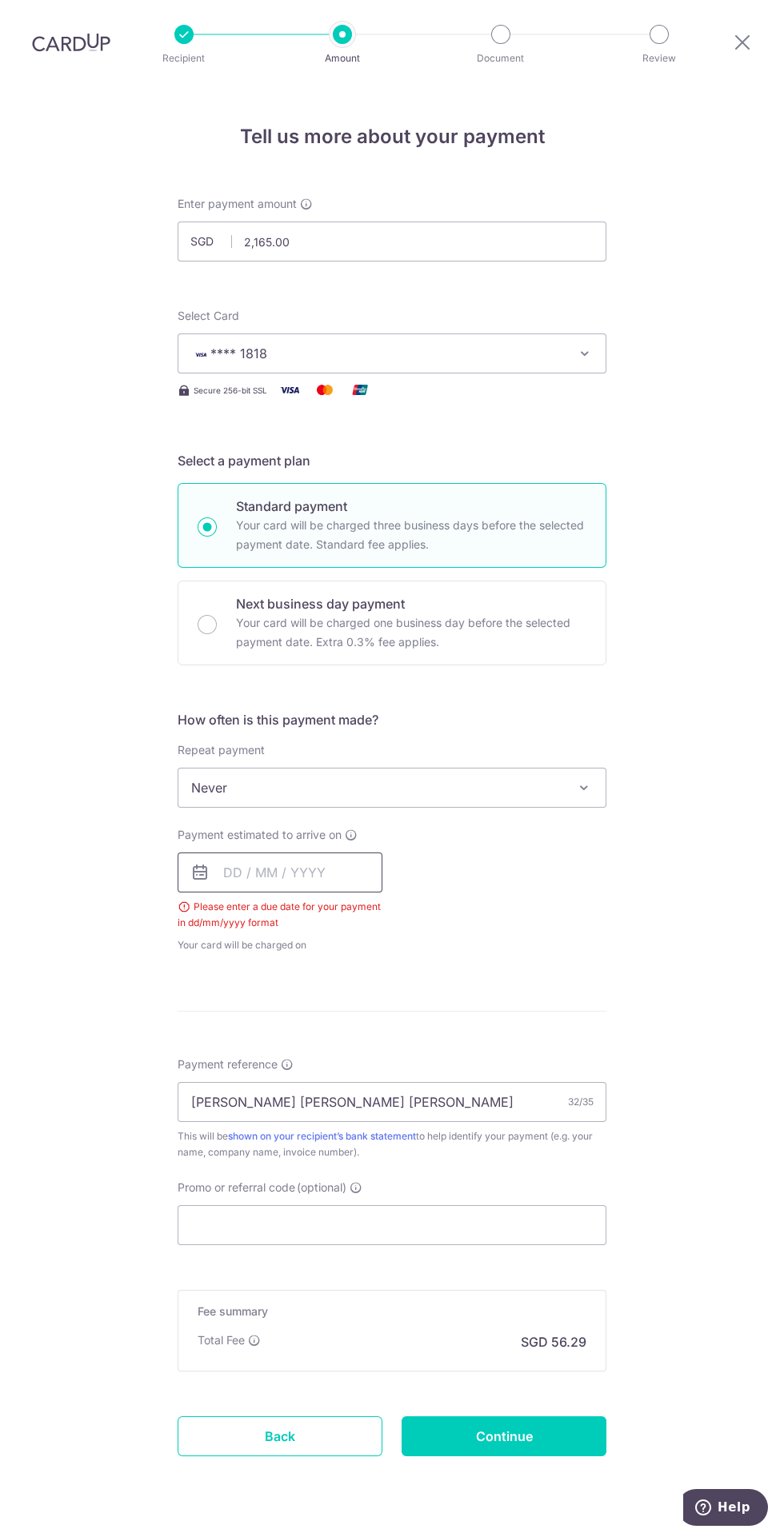
click at [322, 852] on input "text" at bounding box center [280, 872] width 204 height 40
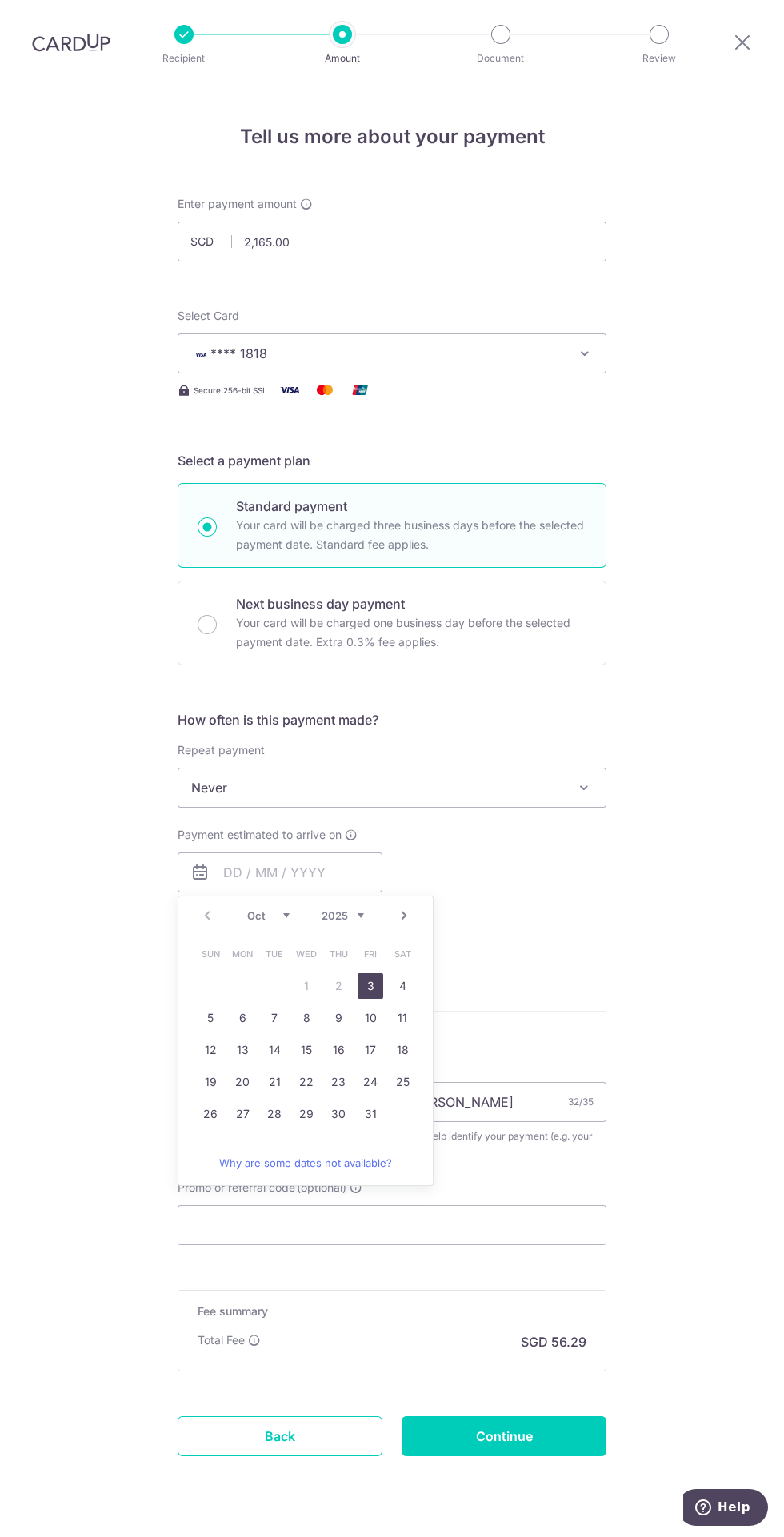
click at [370, 974] on link "3" at bounding box center [370, 986] width 25 height 25
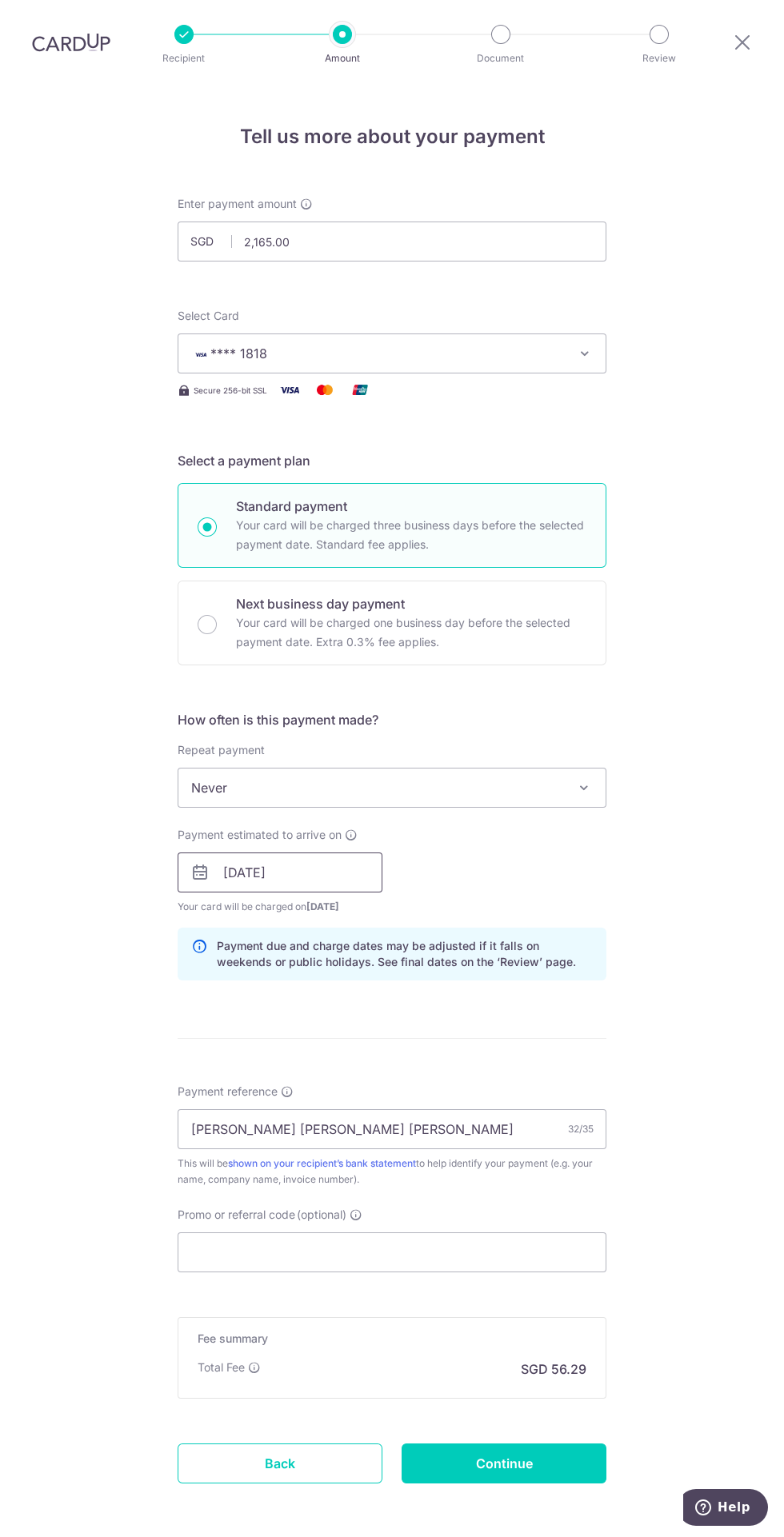
click at [341, 852] on input "[DATE]" at bounding box center [280, 872] width 204 height 40
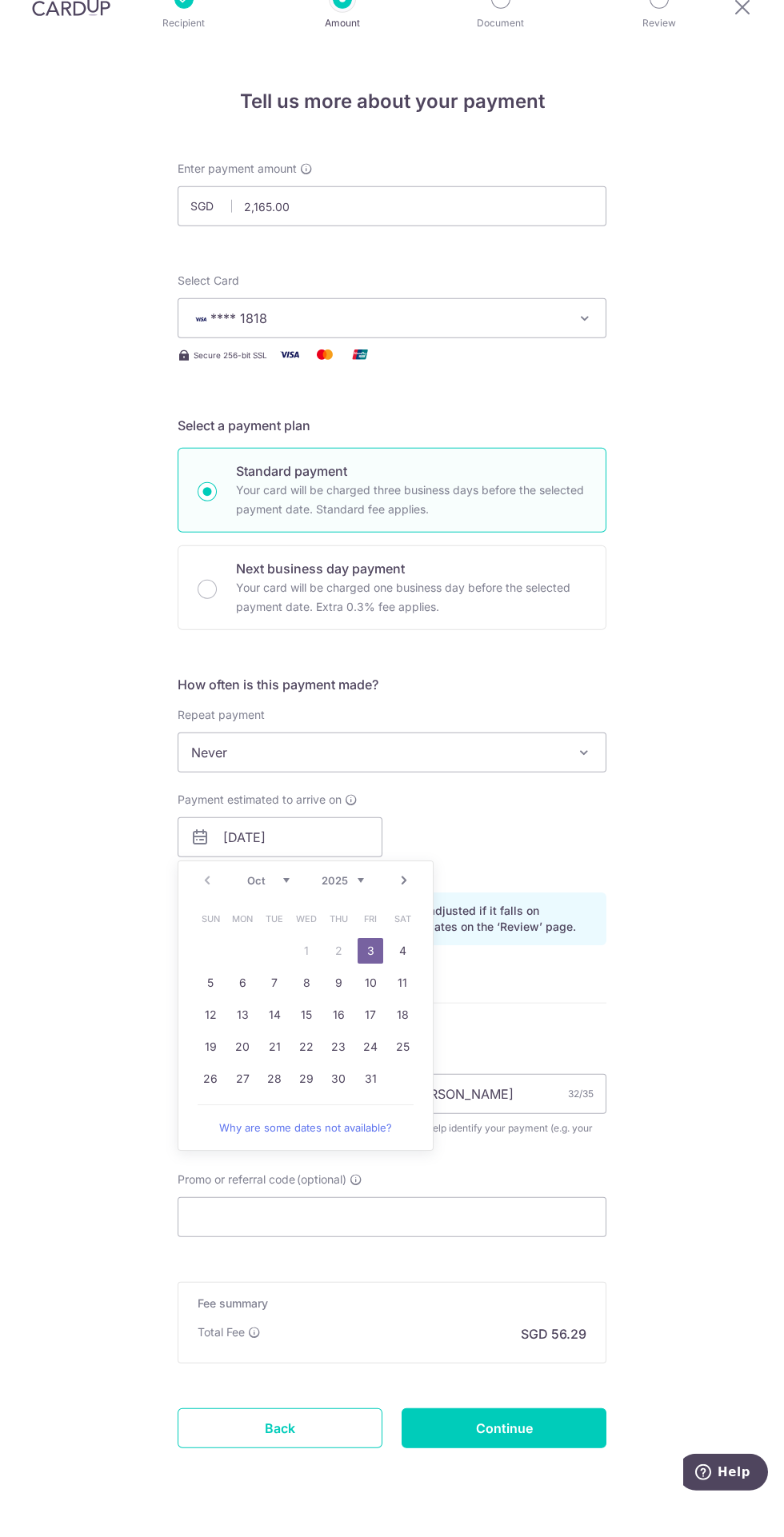
click at [305, 1005] on link "8" at bounding box center [306, 1018] width 25 height 25
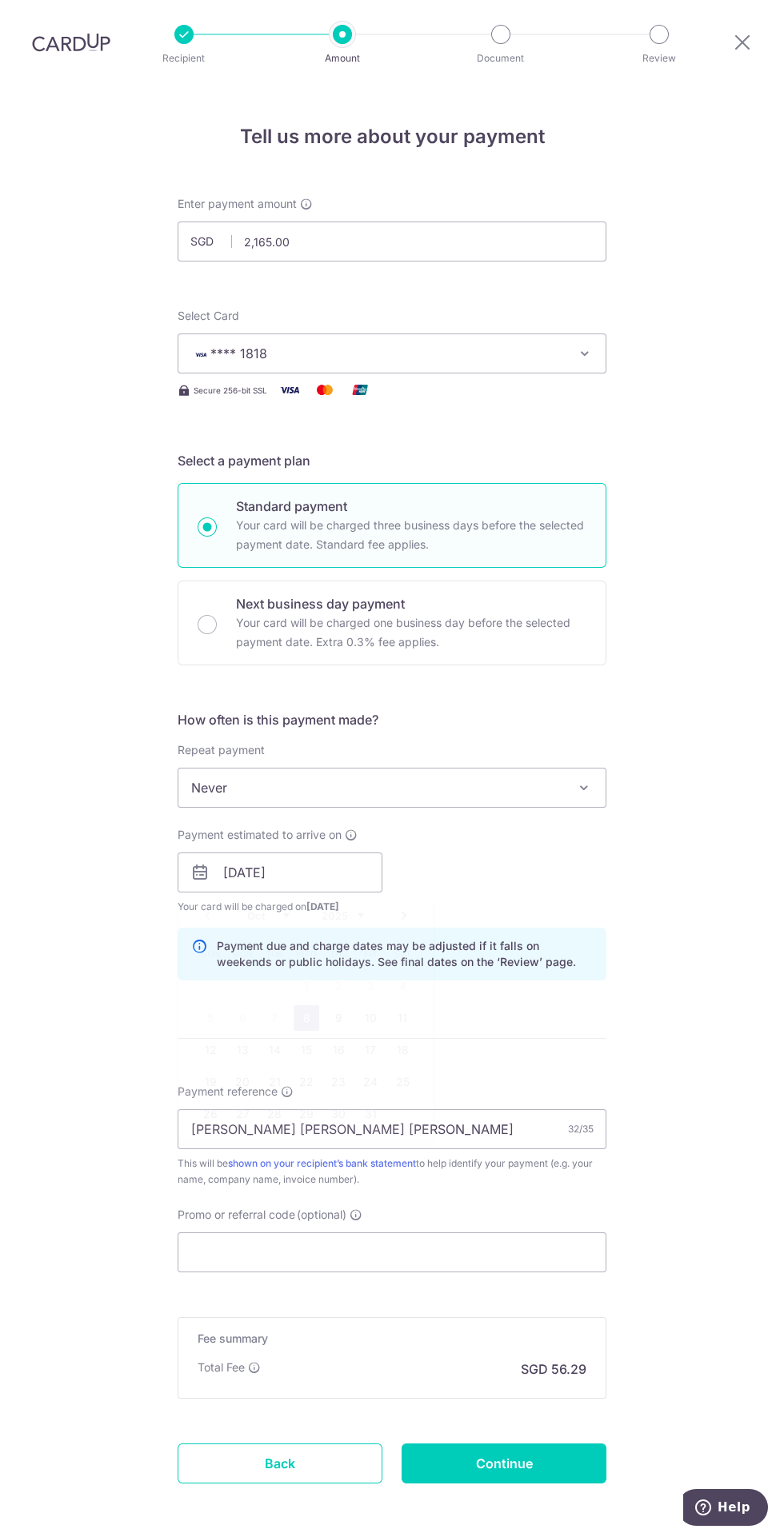
click at [383, 938] on p "Payment due and charge dates may be adjusted if it falls on weekends or public …" at bounding box center [405, 953] width 375 height 32
click at [345, 852] on input "08/10/2025" at bounding box center [280, 872] width 204 height 40
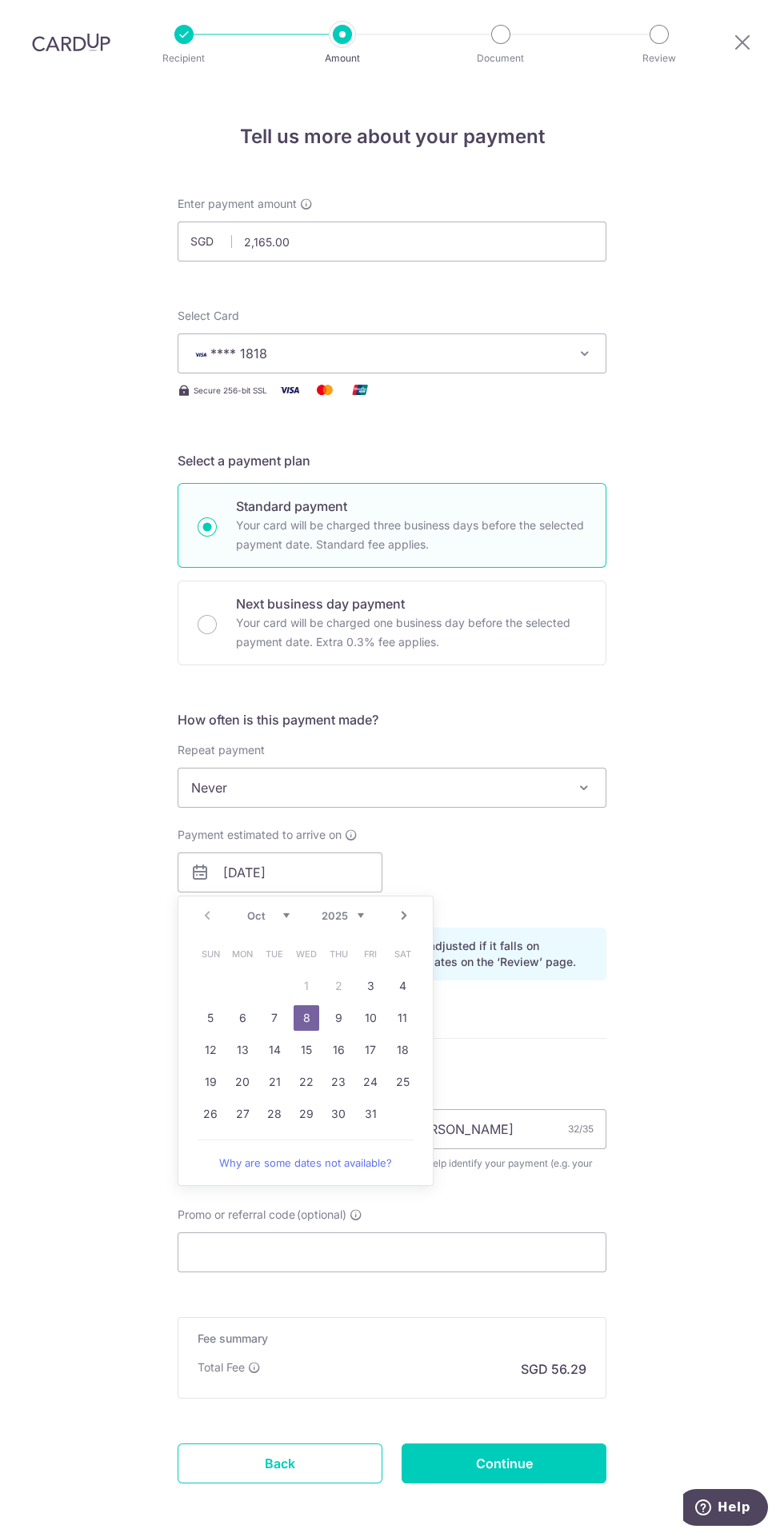
click at [367, 974] on link "3" at bounding box center [370, 986] width 25 height 25
type input "[DATE]"
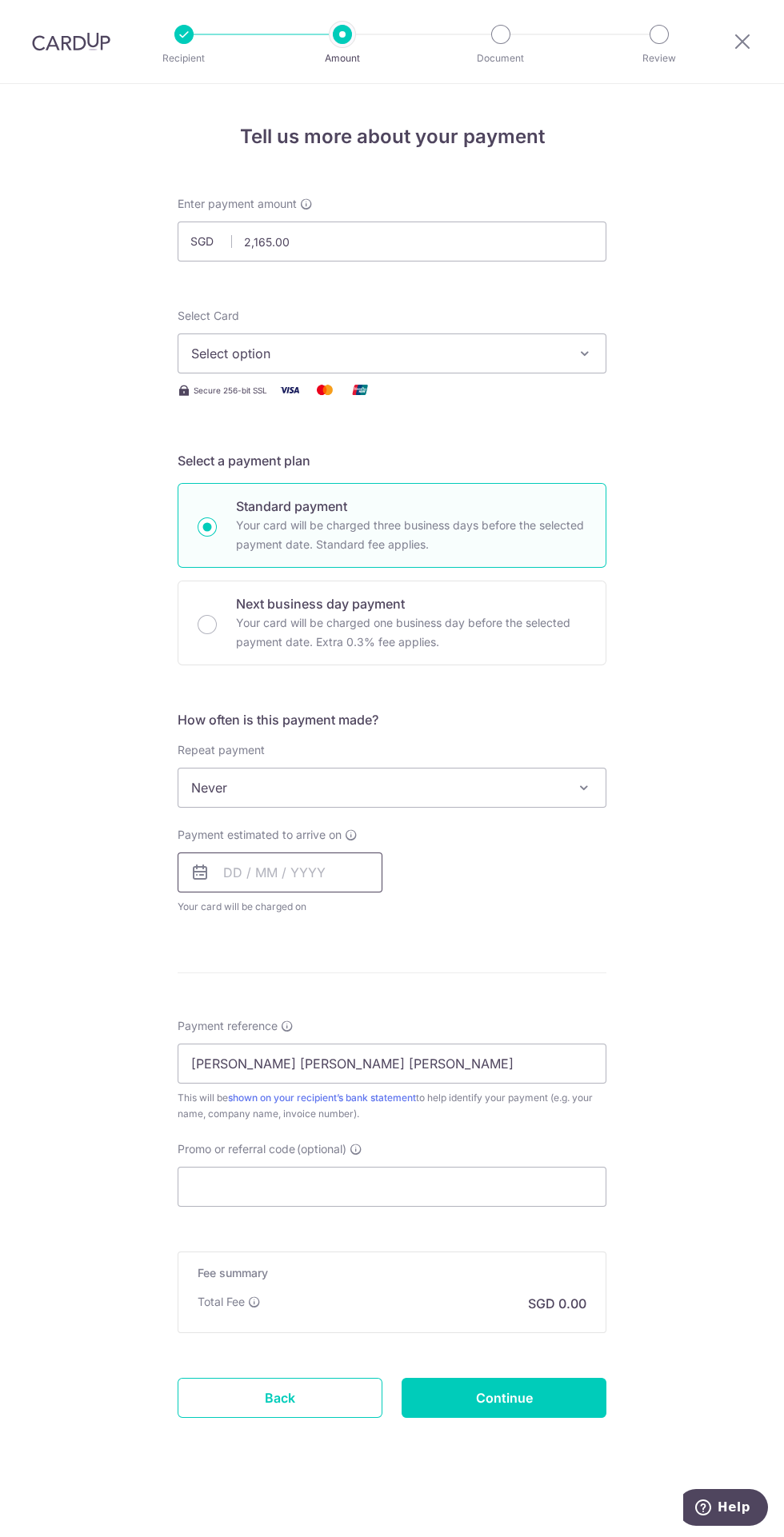
click at [327, 870] on input "text" at bounding box center [280, 872] width 204 height 40
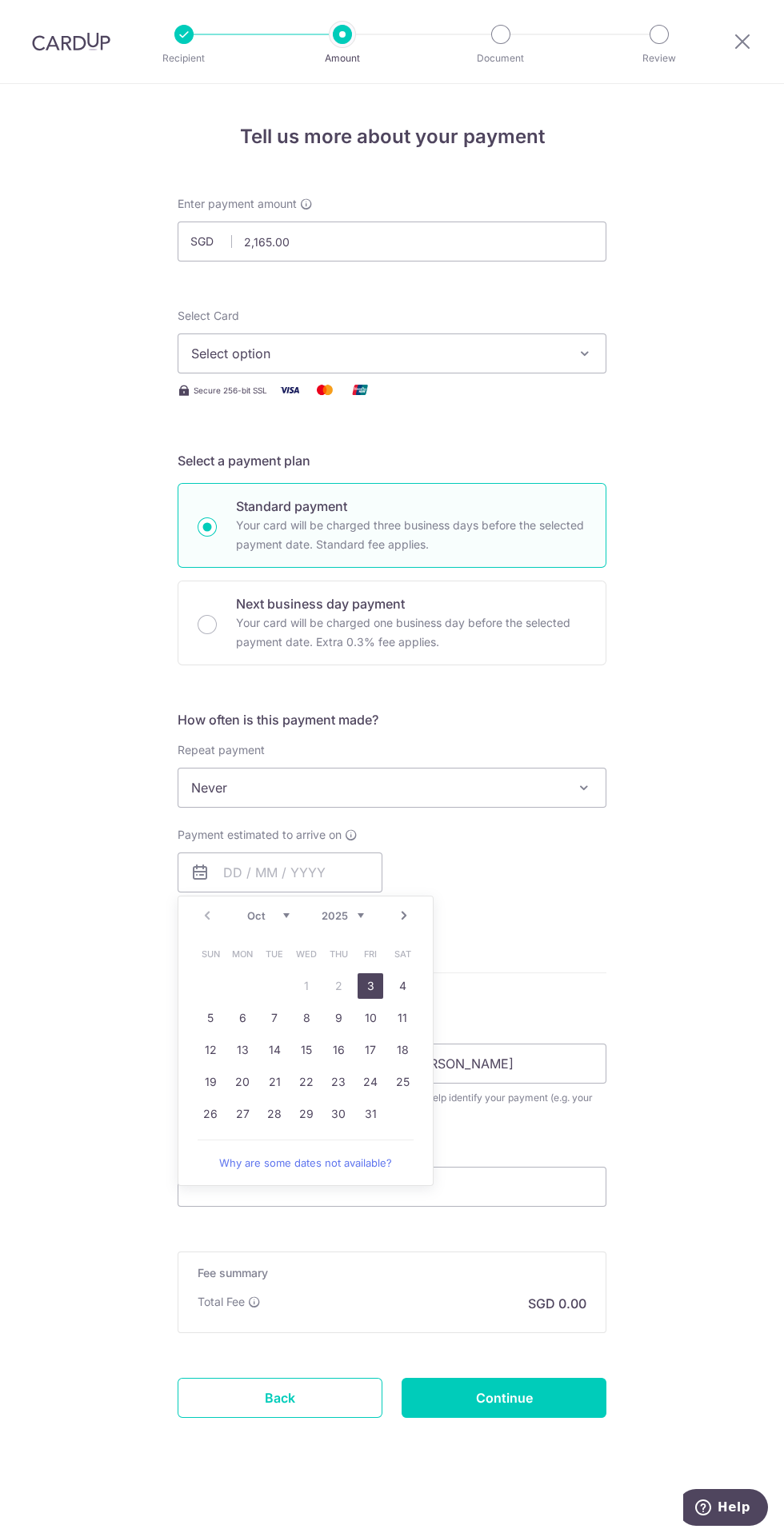
click at [523, 338] on button "Select option" at bounding box center [392, 353] width 429 height 40
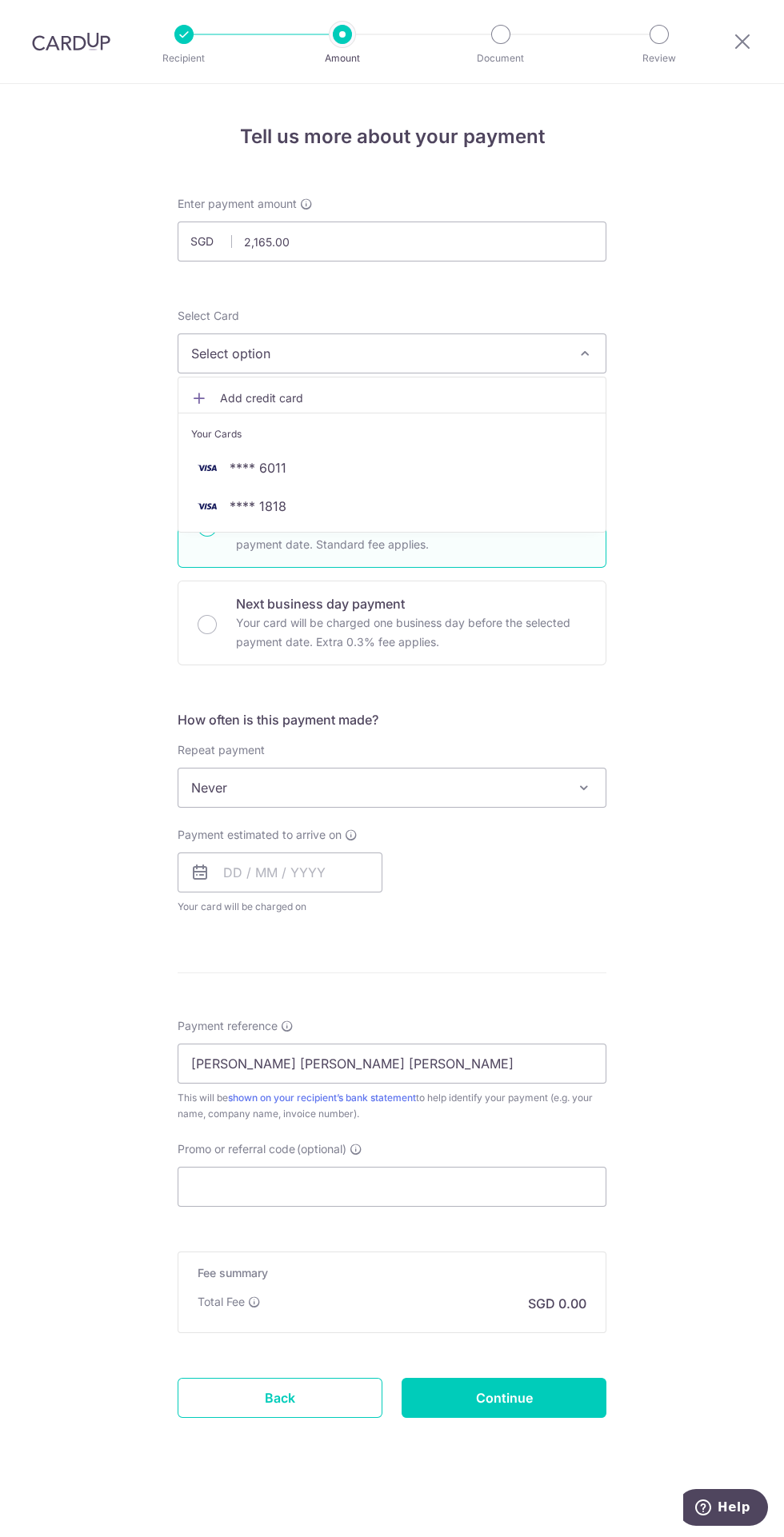
click at [324, 513] on span "**** 1818" at bounding box center [391, 507] width 402 height 19
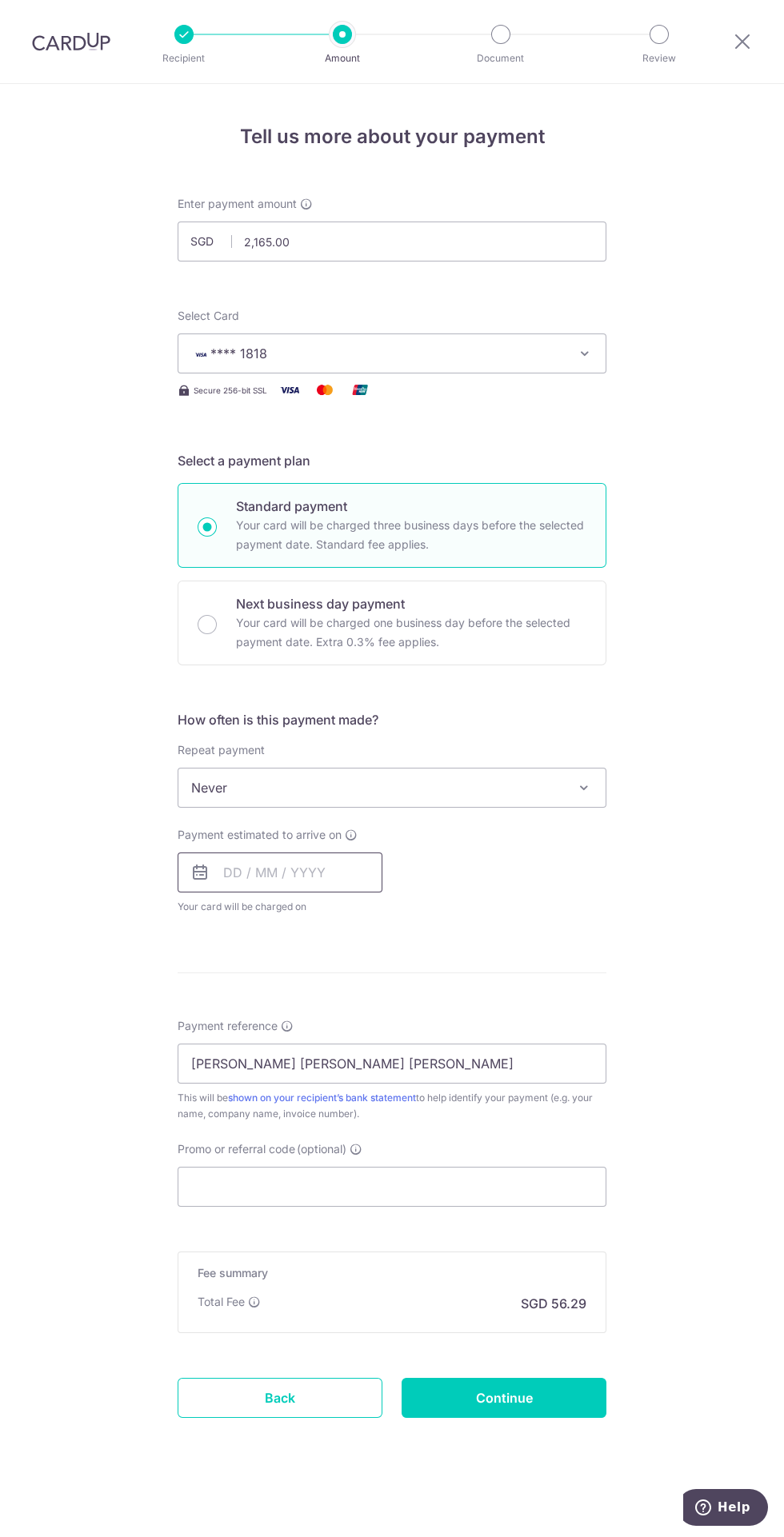
click at [318, 876] on input "text" at bounding box center [280, 872] width 204 height 40
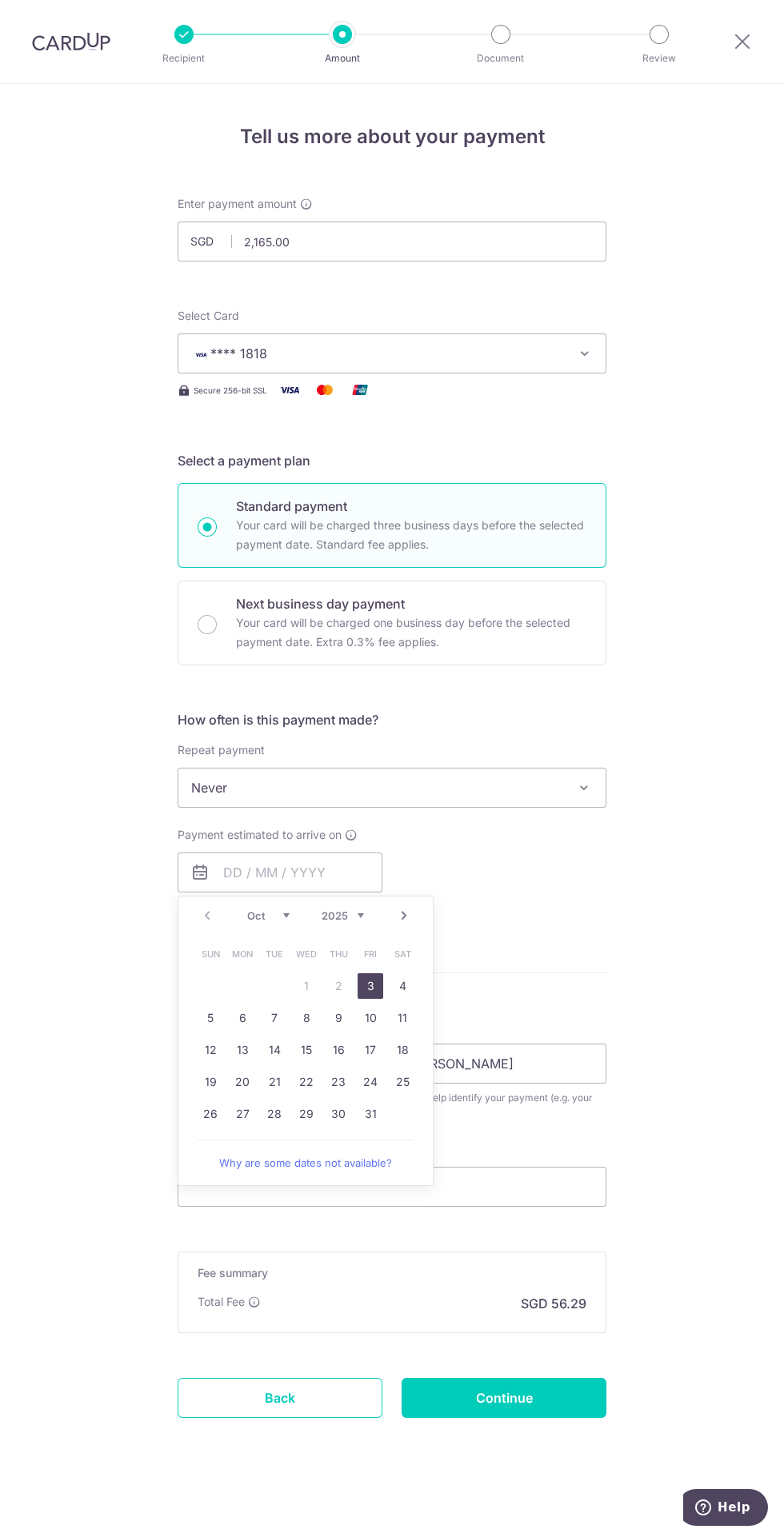
click at [374, 977] on link "3" at bounding box center [370, 986] width 25 height 25
type input "[DATE]"
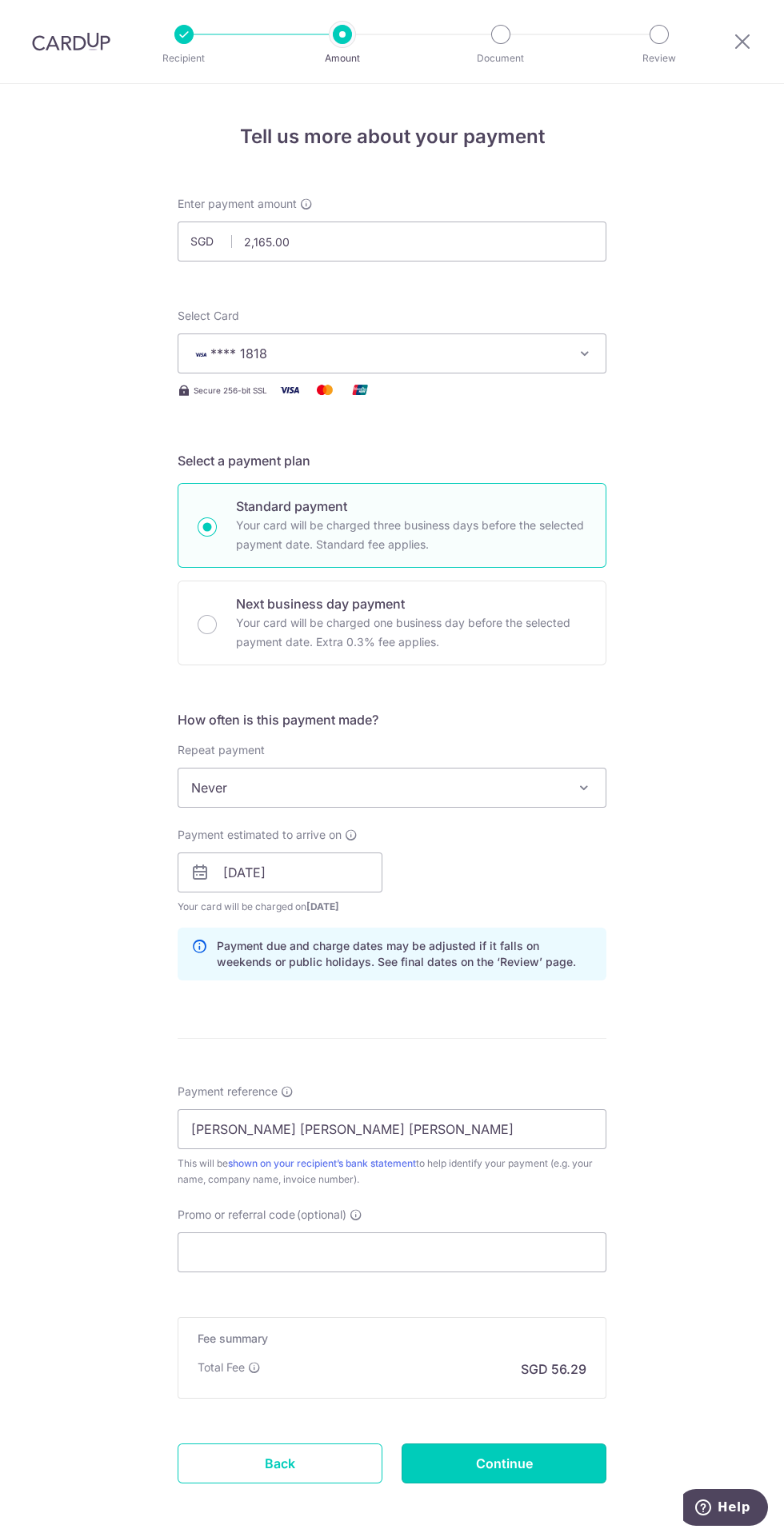
click at [563, 1460] on input "Continue" at bounding box center [504, 1463] width 204 height 40
